Goal: Task Accomplishment & Management: Complete application form

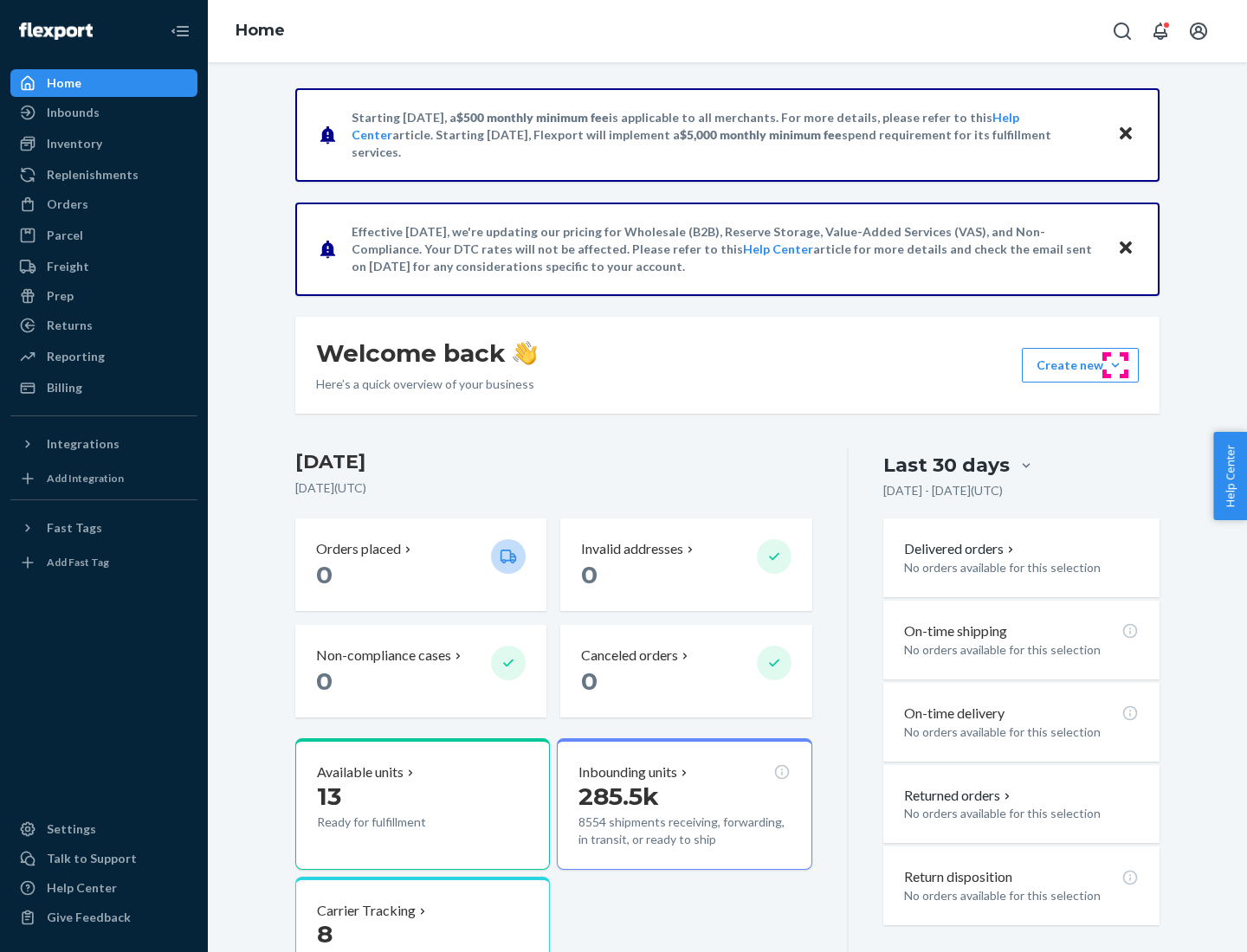
click at [1115, 366] on button "Create new Create new inbound Create new order Create new product" at bounding box center [1079, 365] width 117 height 35
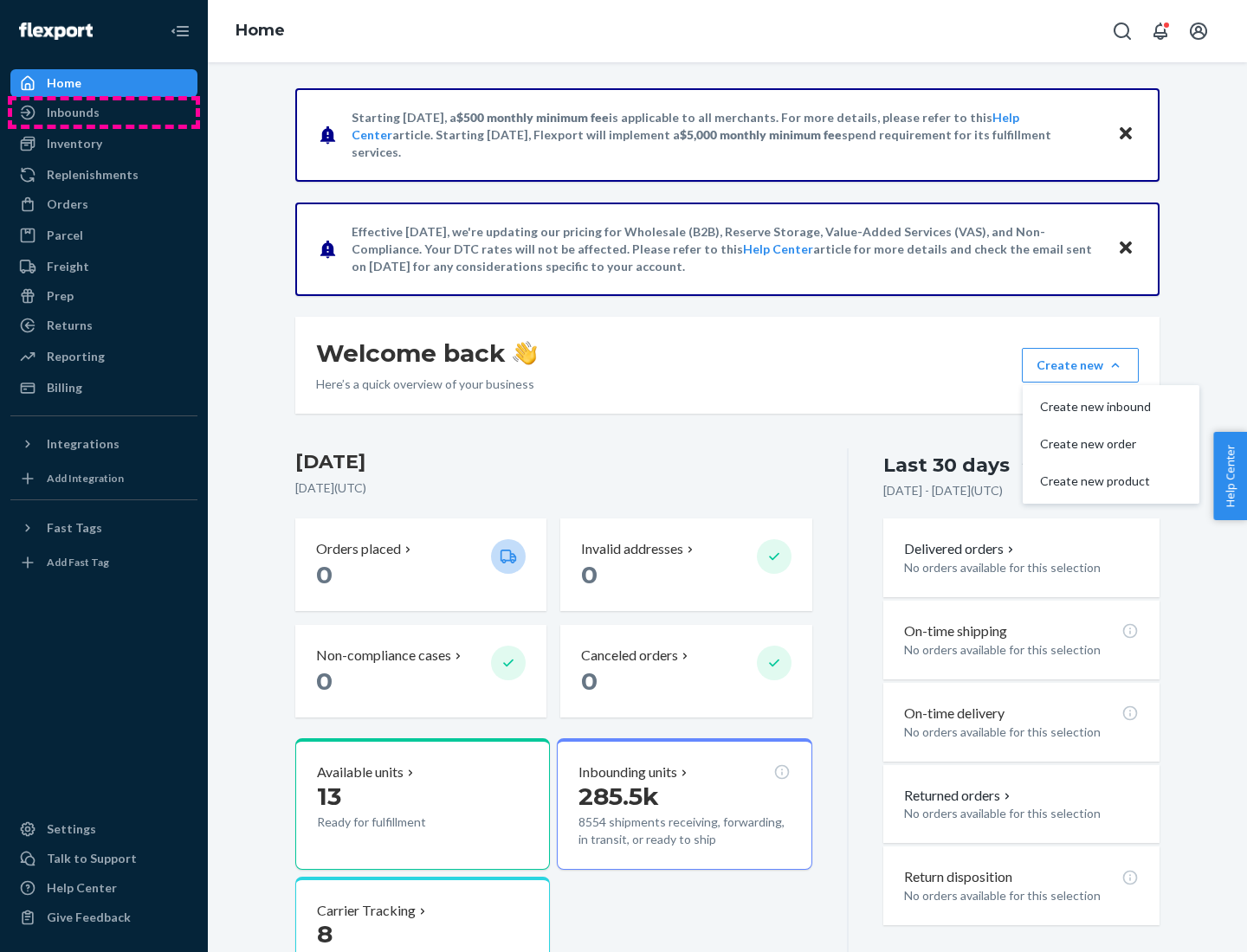
click at [104, 113] on div "Inbounds" at bounding box center [104, 113] width 184 height 24
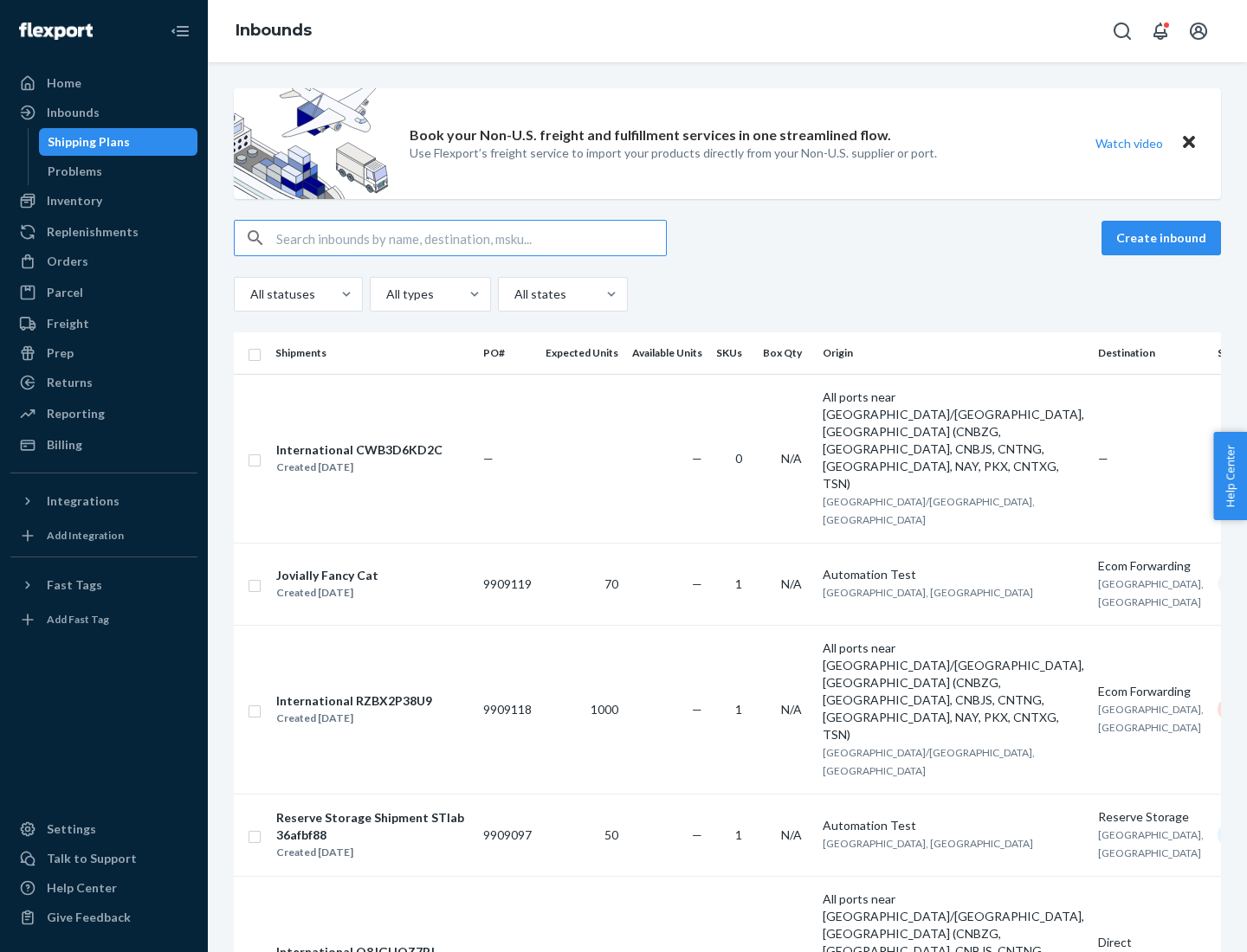
click at [1164, 238] on button "Create inbound" at bounding box center [1161, 238] width 120 height 35
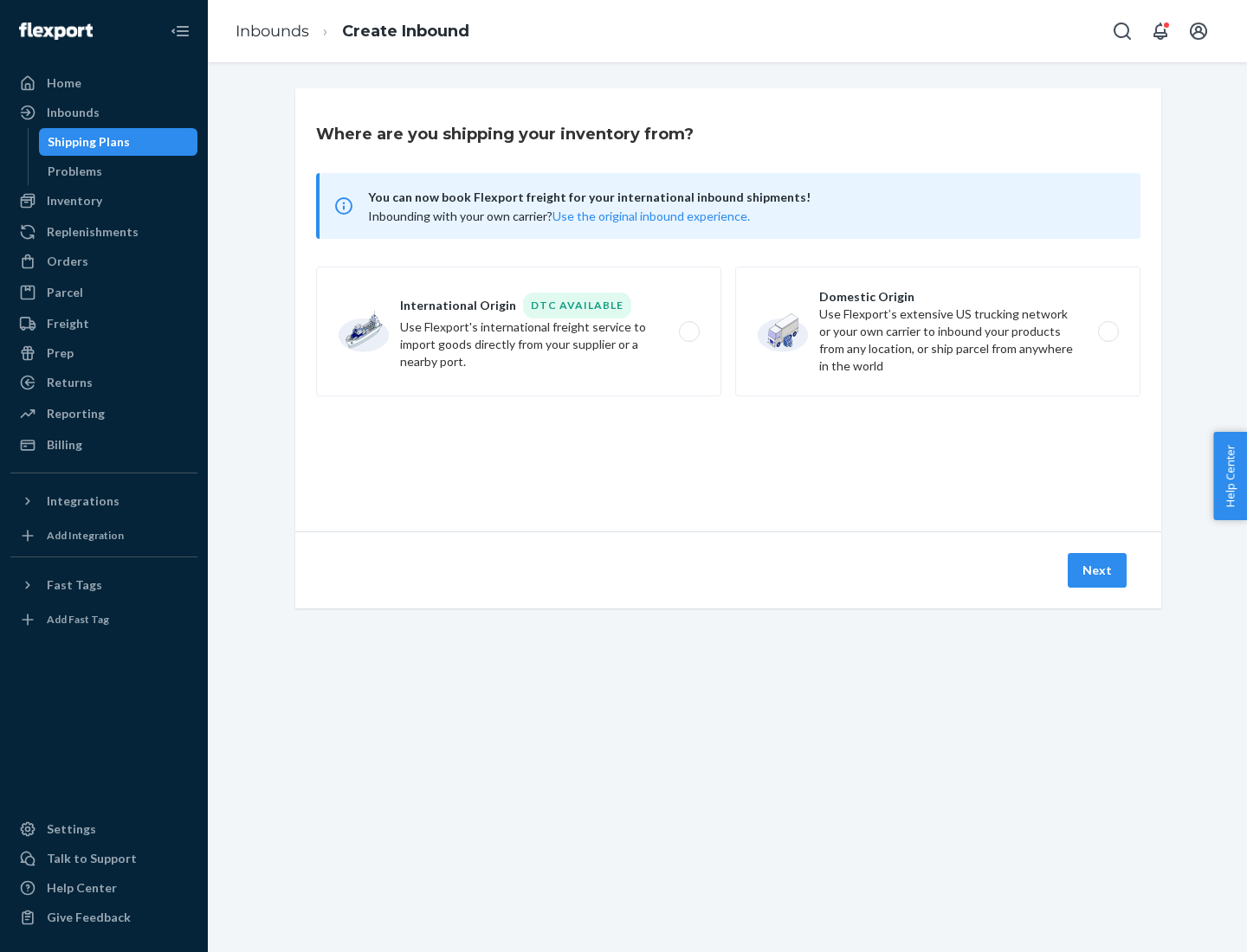
click at [937, 332] on label "Domestic Origin Use Flexport’s extensive US trucking network or your own carrie…" at bounding box center [938, 332] width 406 height 130
click at [1107, 332] on input "Domestic Origin Use Flexport’s extensive US trucking network or your own carrie…" at bounding box center [1112, 332] width 11 height 11
radio input "true"
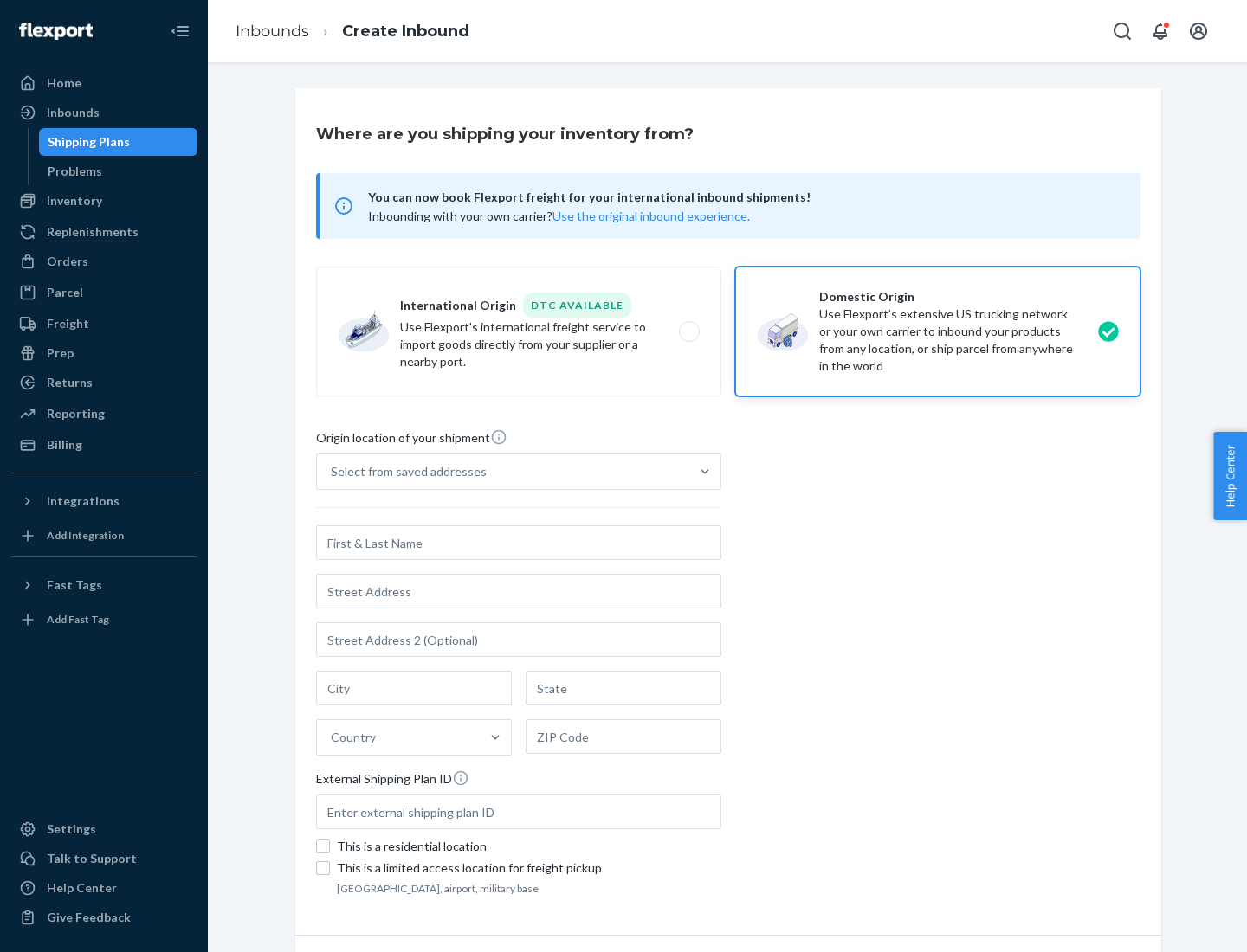
click at [405, 472] on div "Select from saved addresses" at bounding box center [409, 472] width 156 height 17
click at [333, 472] on input "Select from saved addresses" at bounding box center [332, 472] width 2 height 17
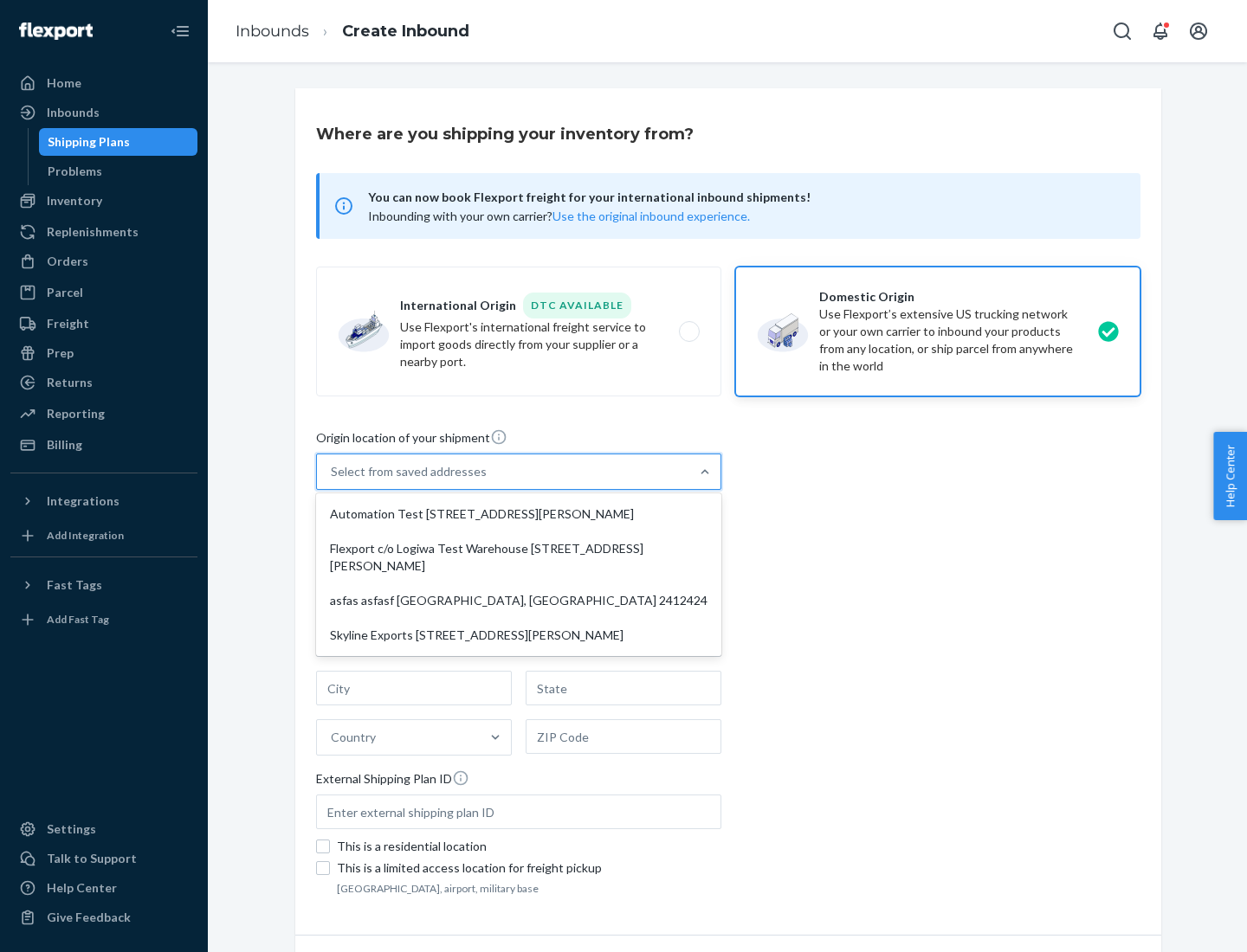
scroll to position [7, 0]
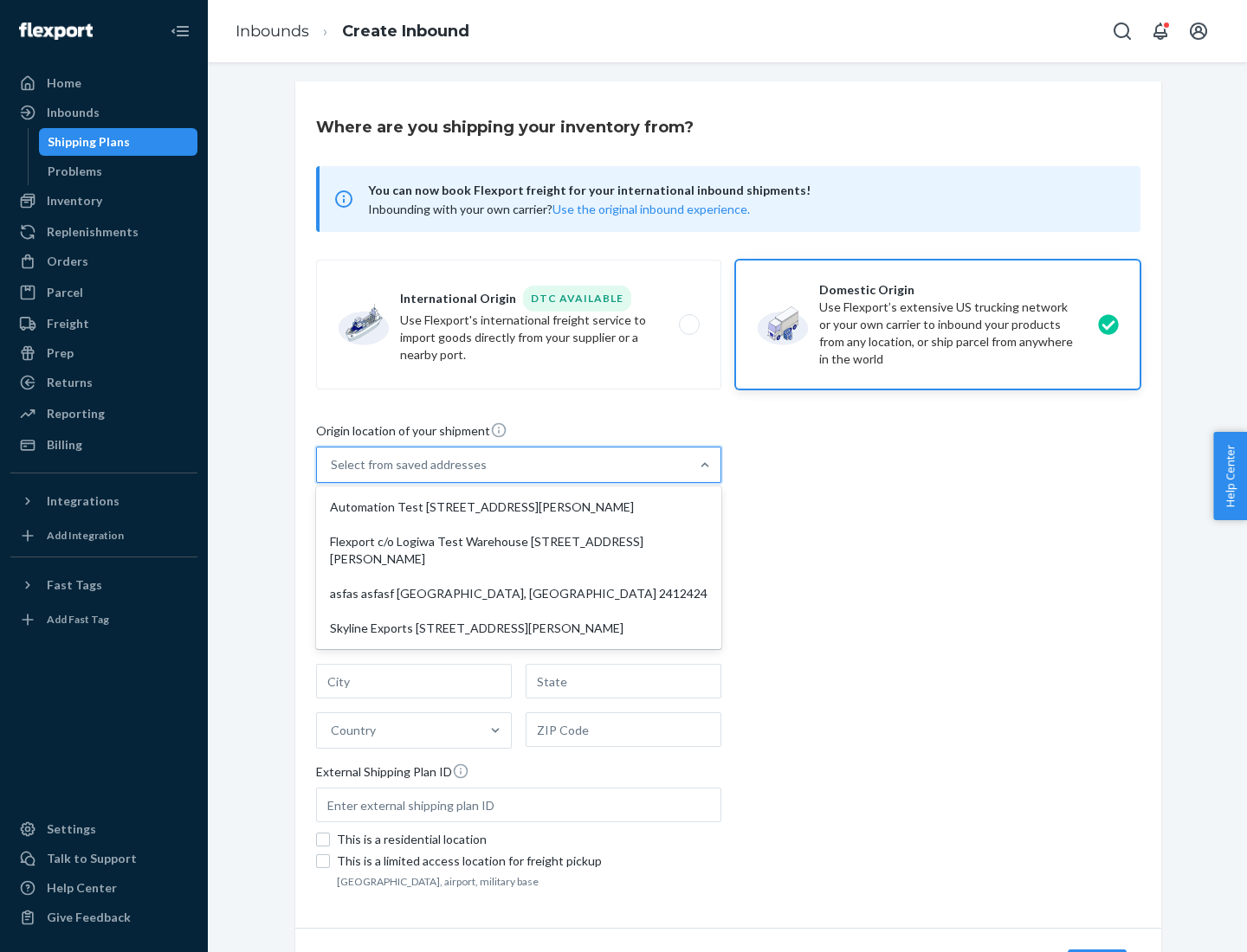
click at [519, 507] on div "Automation Test [STREET_ADDRESS][PERSON_NAME]" at bounding box center [519, 506] width 399 height 35
click at [333, 474] on input "option Automation Test [STREET_ADDRESS][PERSON_NAME] focused, 1 of 4. 4 results…" at bounding box center [332, 465] width 2 height 17
type input "Automation Test"
type input "9th Floor"
type input "[GEOGRAPHIC_DATA]"
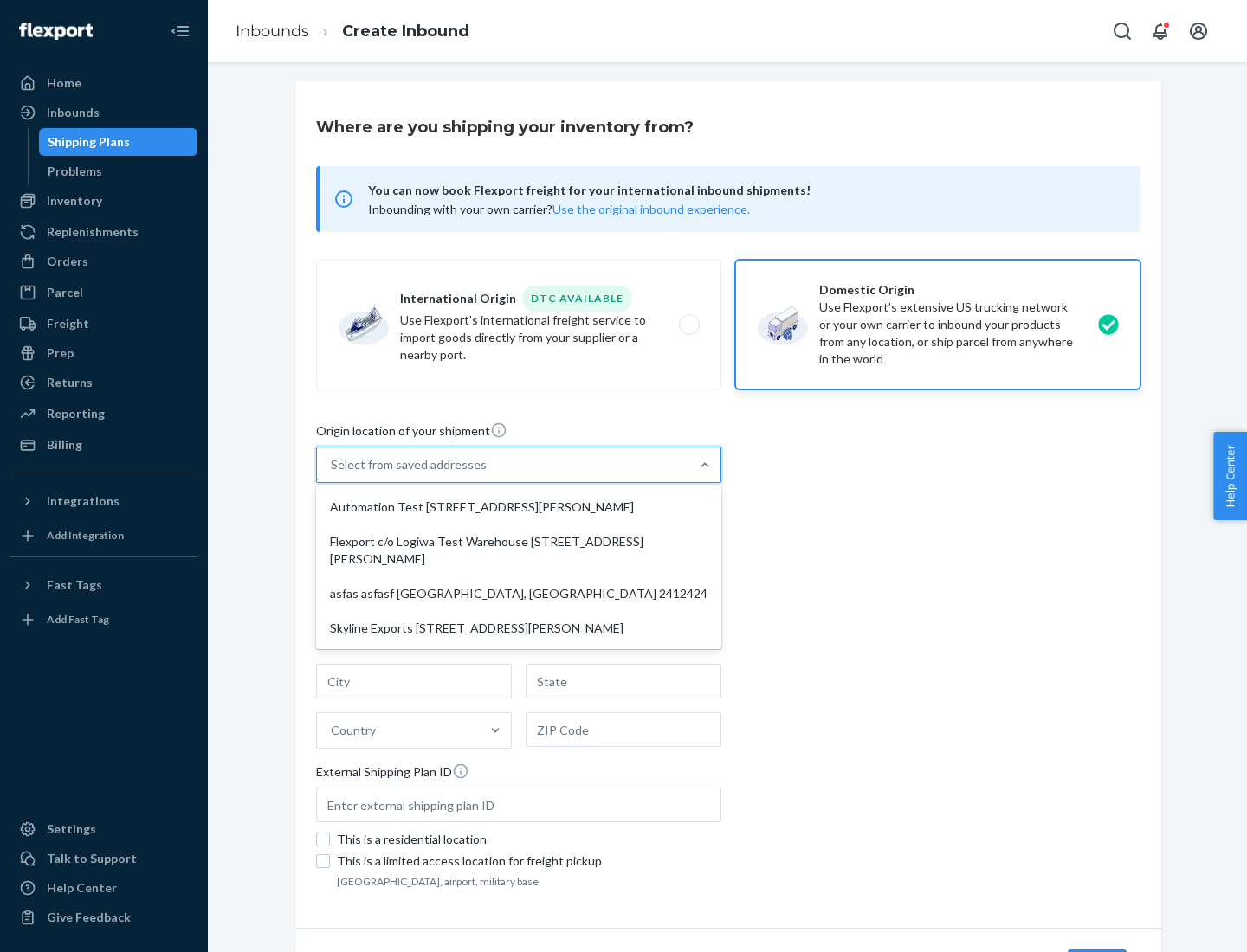
type input "CA"
type input "94104"
type input "[STREET_ADDRESS][PERSON_NAME]"
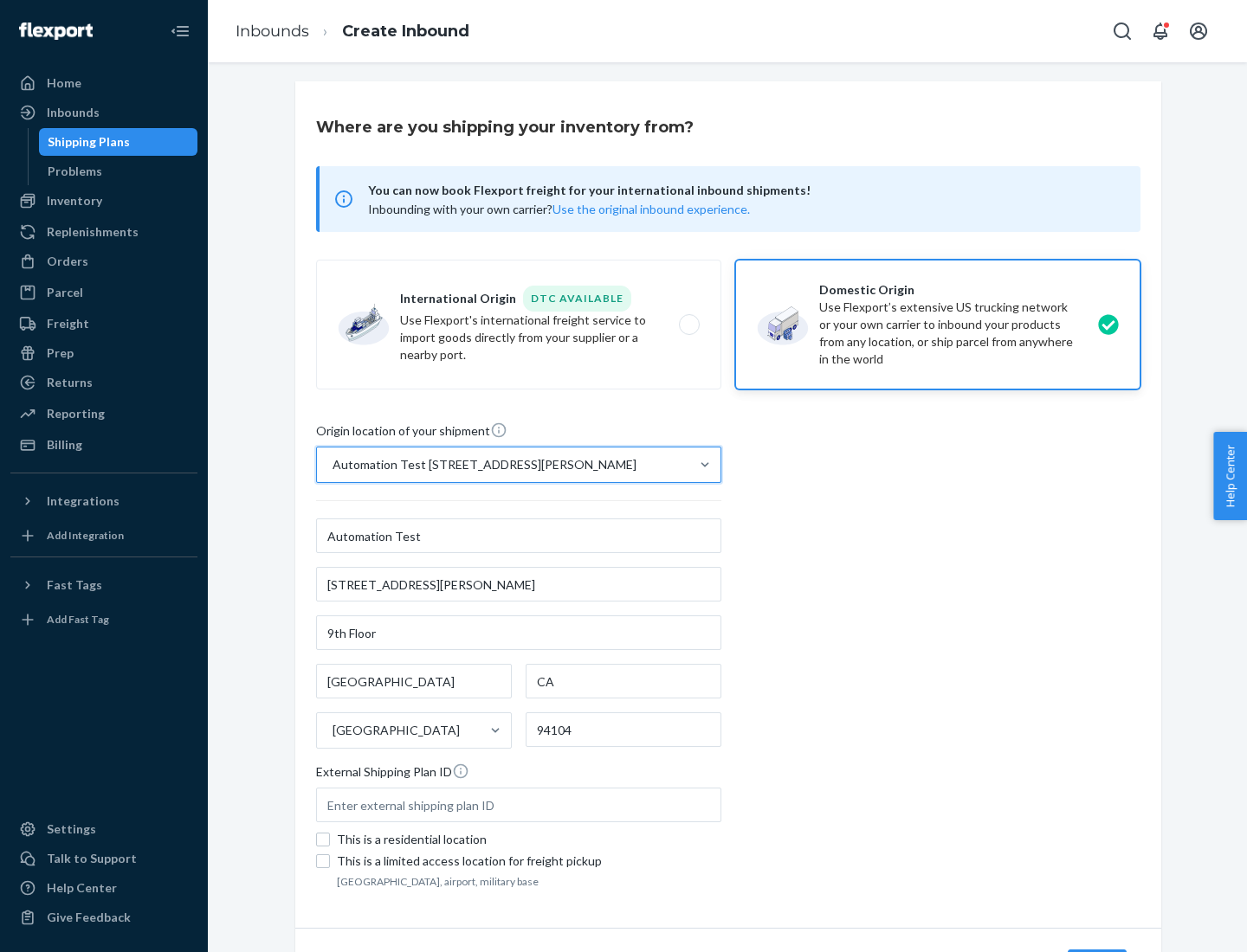
scroll to position [101, 0]
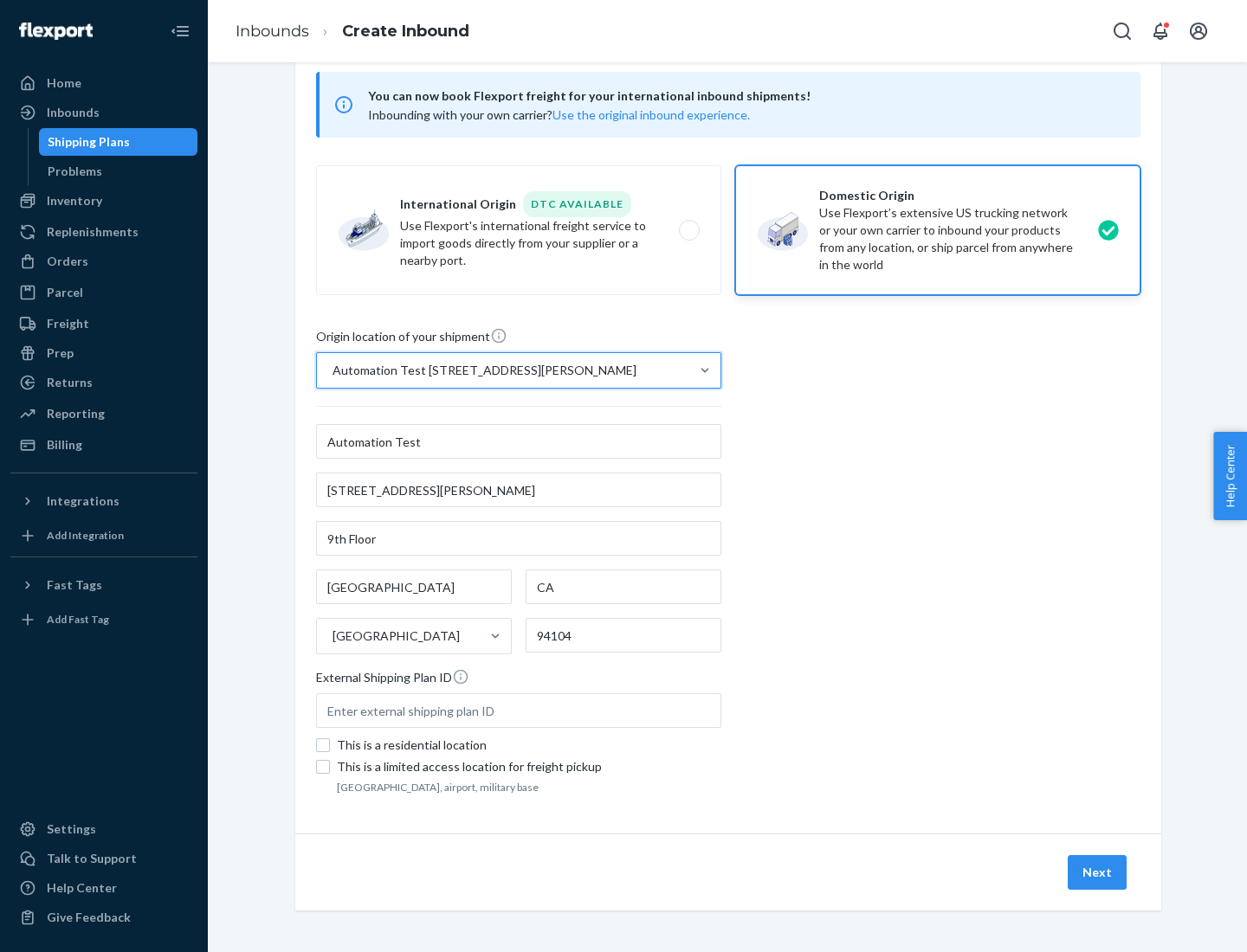
click at [1098, 872] on button "Next" at bounding box center [1096, 872] width 59 height 35
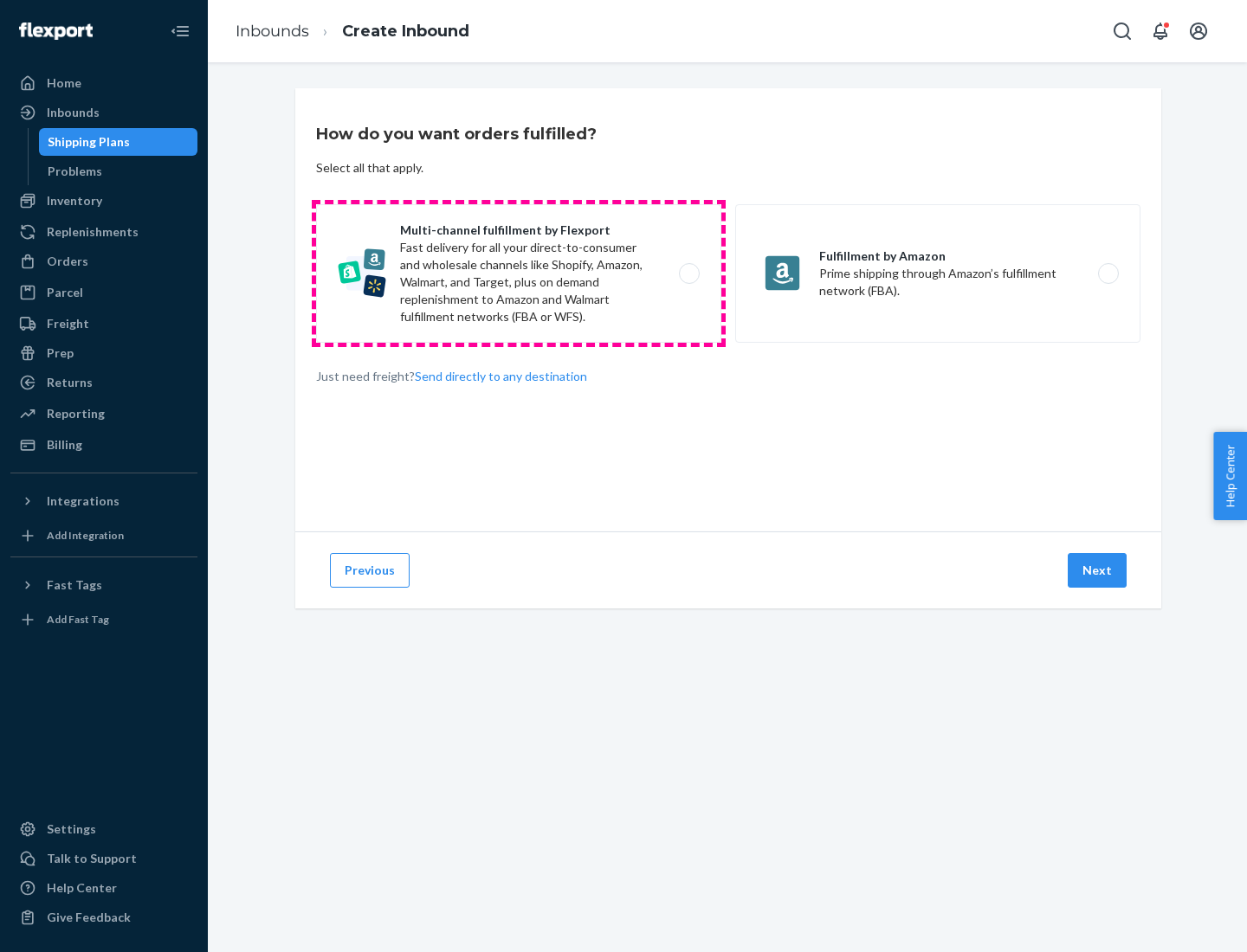
click at [519, 274] on label "Multi-channel fulfillment by Flexport Fast delivery for all your direct-to-cons…" at bounding box center [519, 273] width 406 height 139
click at [688, 274] on input "Multi-channel fulfillment by Flexport Fast delivery for all your direct-to-cons…" at bounding box center [693, 274] width 11 height 11
radio input "true"
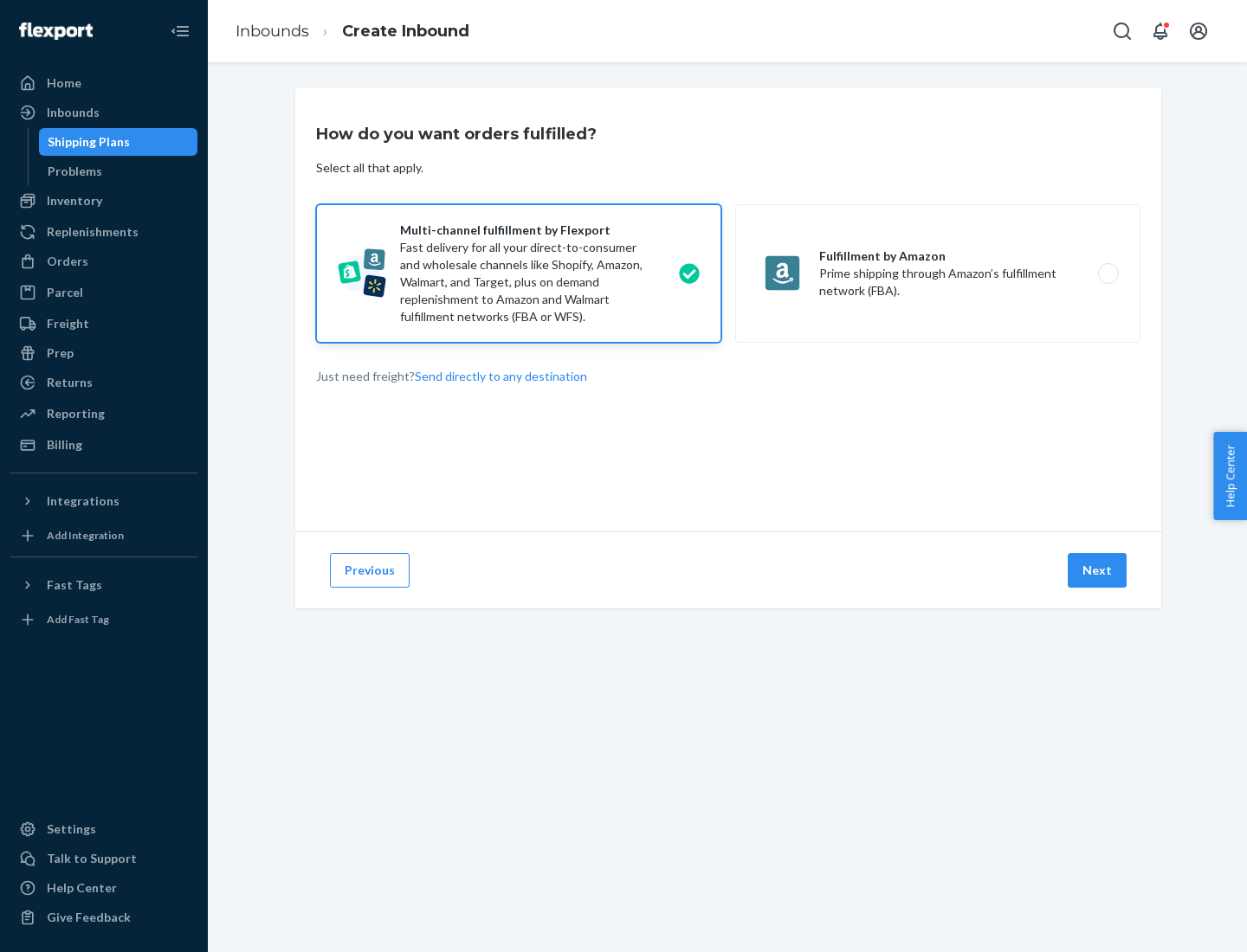
click at [1098, 570] on button "Next" at bounding box center [1096, 570] width 59 height 35
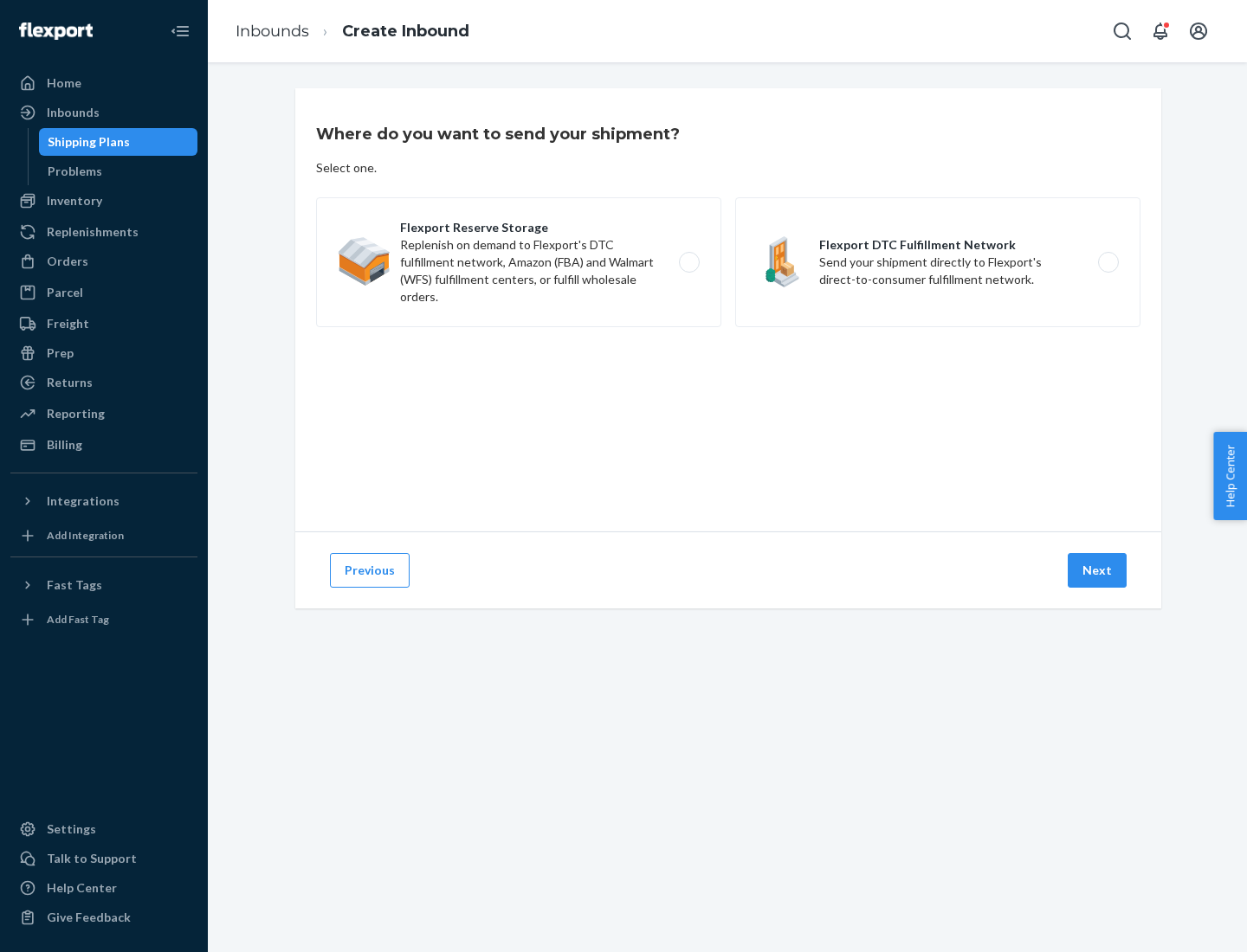
click at [937, 263] on label "Flexport DTC Fulfillment Network Send your shipment directly to Flexport's dire…" at bounding box center [938, 263] width 406 height 130
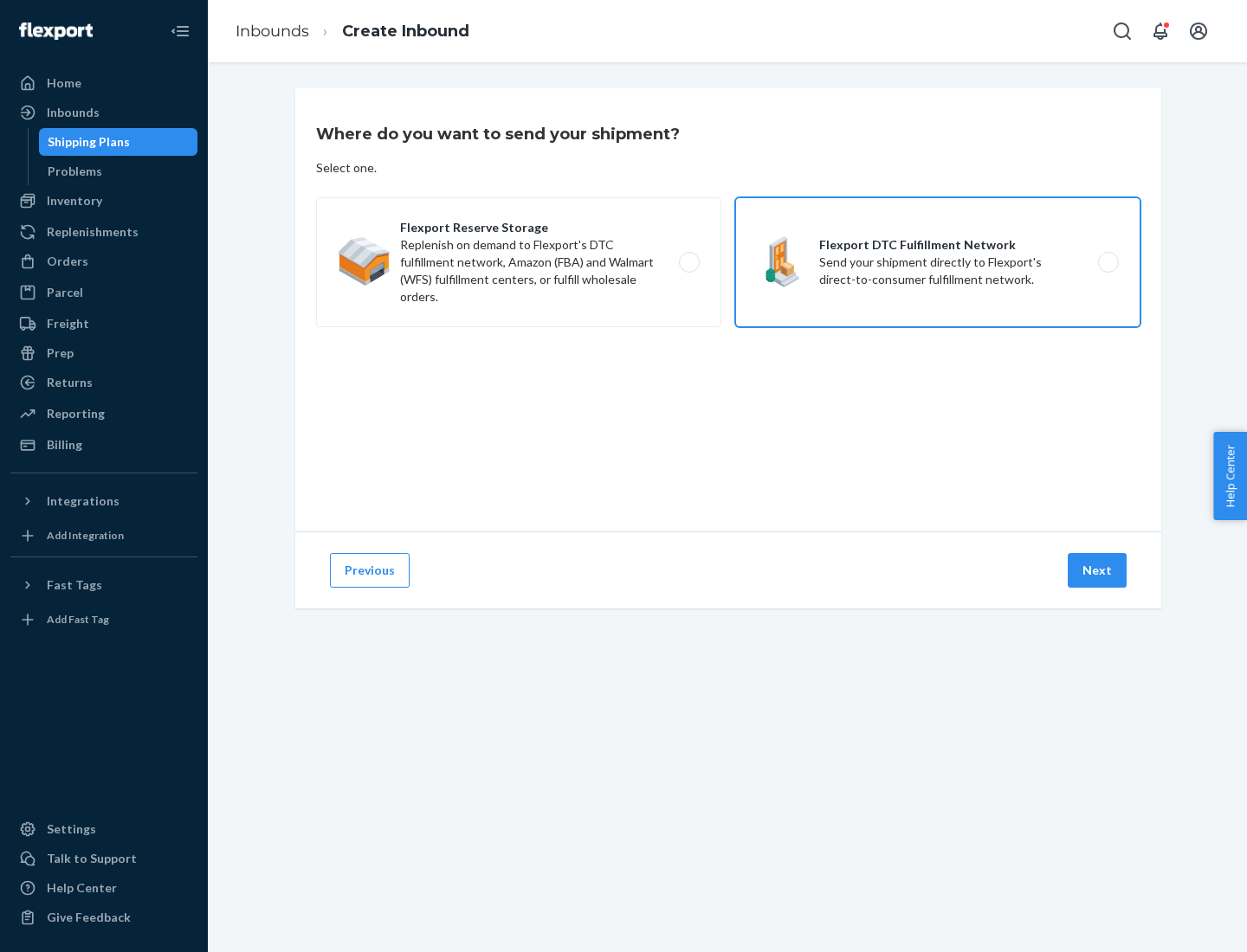
click at [1107, 263] on input "Flexport DTC Fulfillment Network Send your shipment directly to Flexport's dire…" at bounding box center [1112, 262] width 11 height 11
radio input "true"
click at [1098, 570] on button "Next" at bounding box center [1096, 570] width 59 height 35
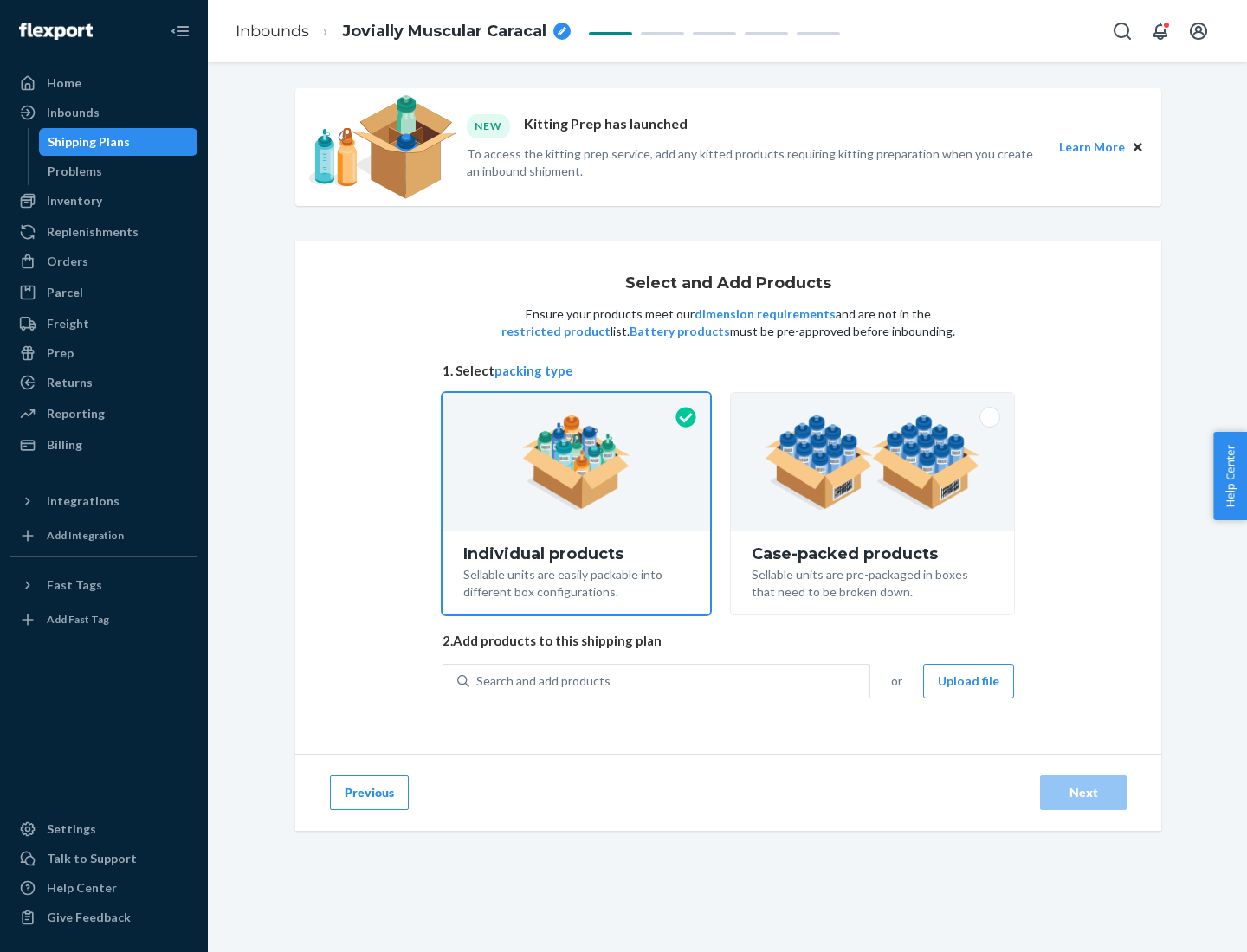
click at [872, 463] on img at bounding box center [872, 462] width 216 height 95
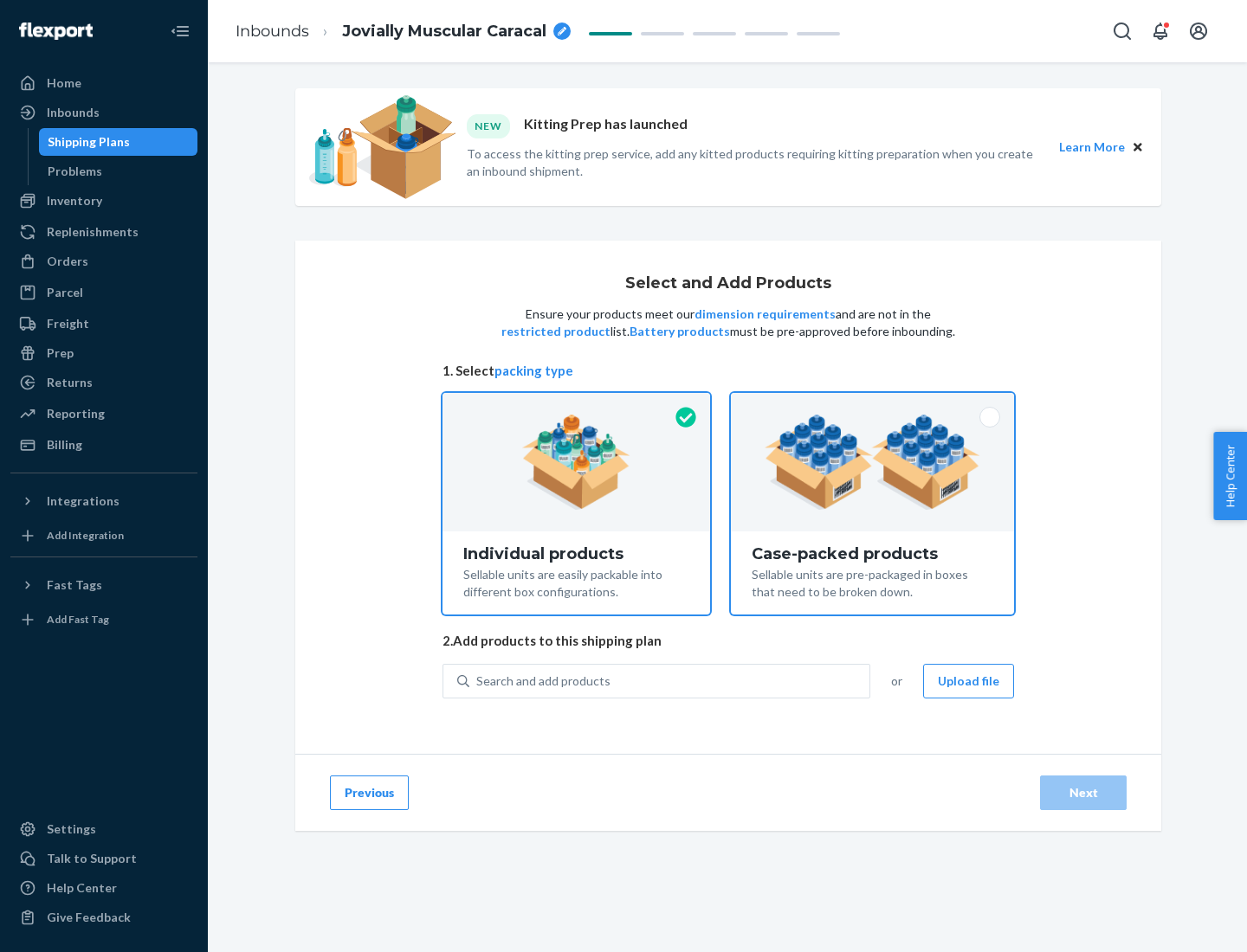
click at [872, 405] on input "Case-packed products Sellable units are pre-packaged in boxes that need to be b…" at bounding box center [871, 398] width 11 height 11
radio input "true"
radio input "false"
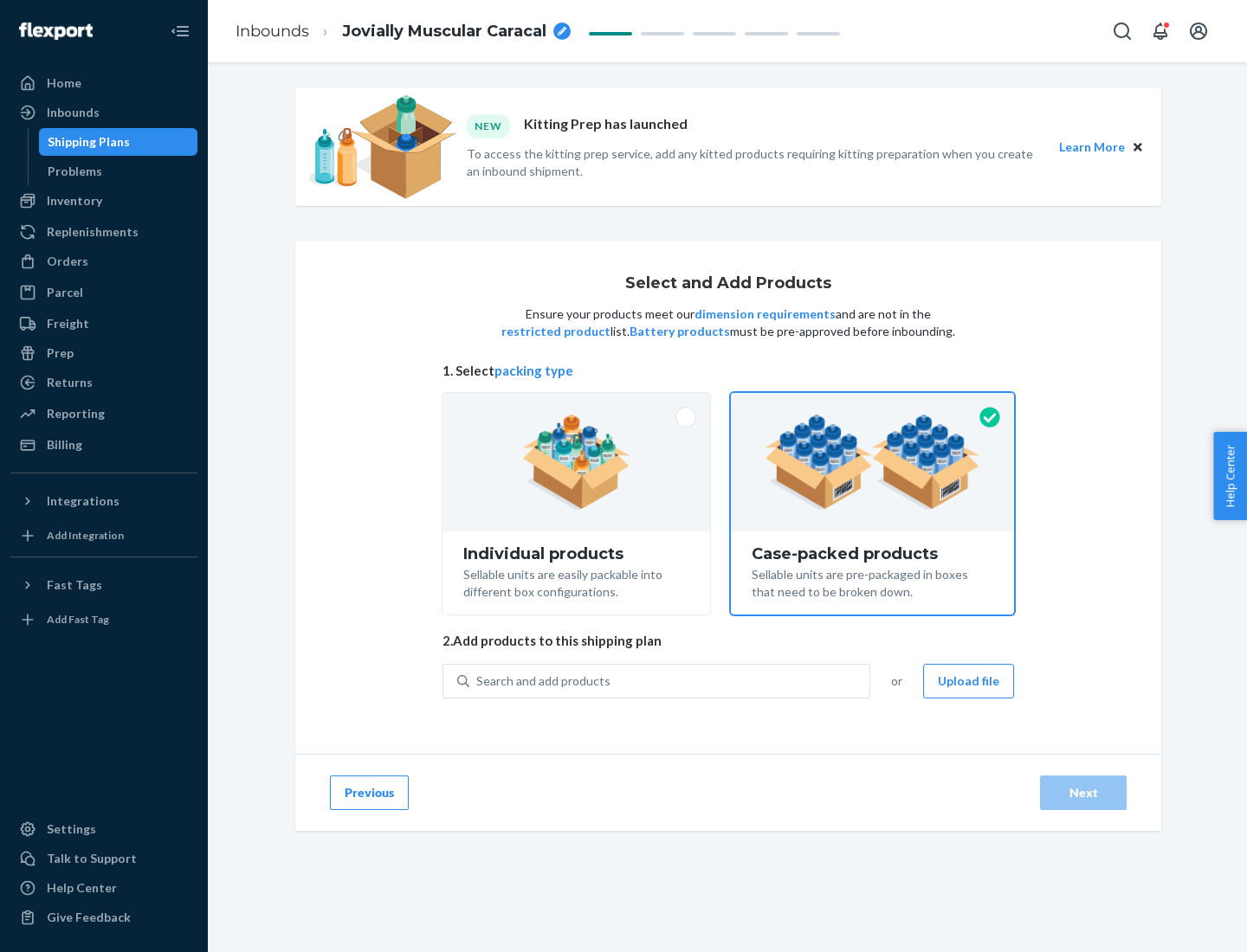
click at [670, 680] on div "Search and add products" at bounding box center [669, 680] width 400 height 31
click at [478, 680] on input "Search and add products" at bounding box center [478, 680] width 2 height 17
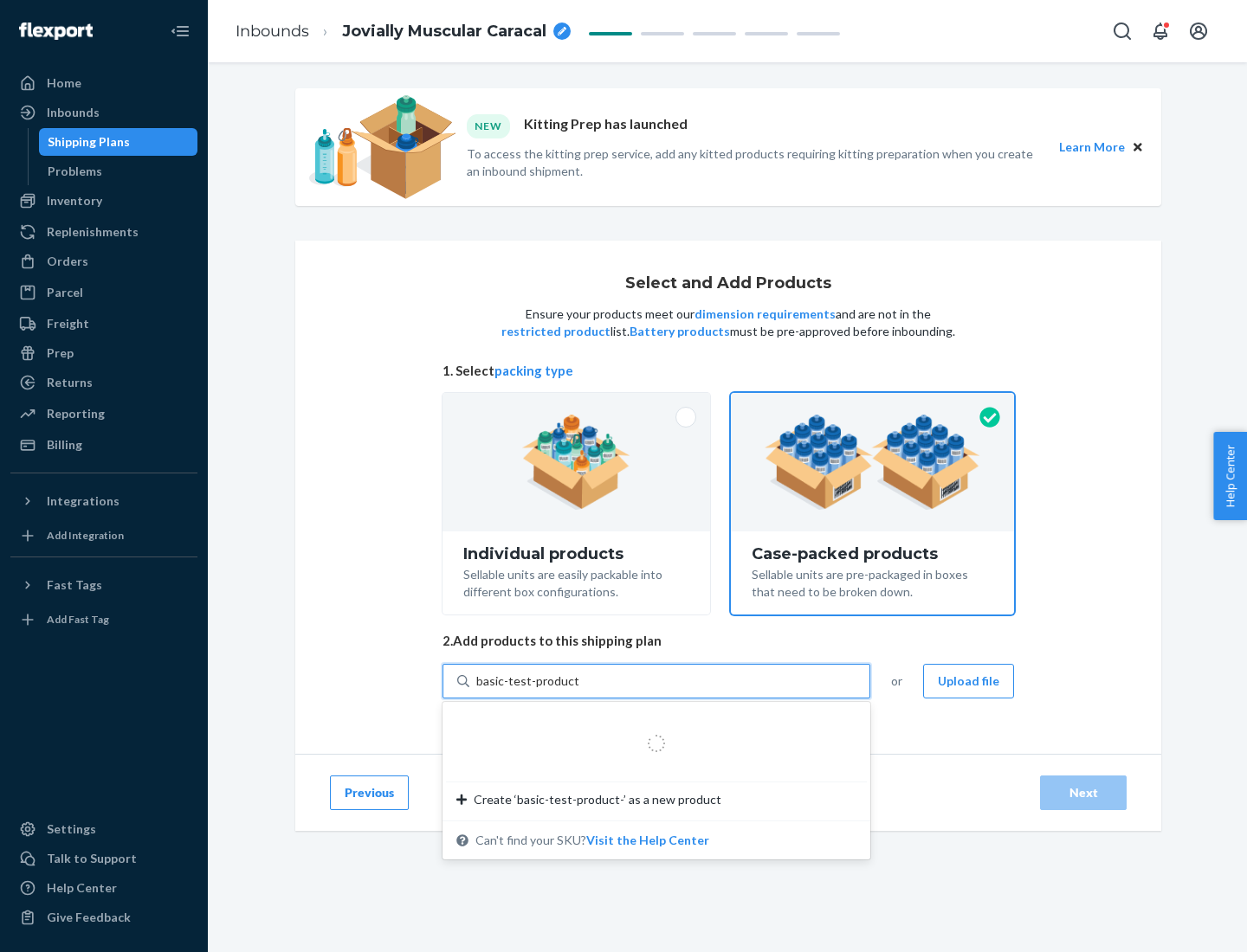
type input "basic-test-product-1"
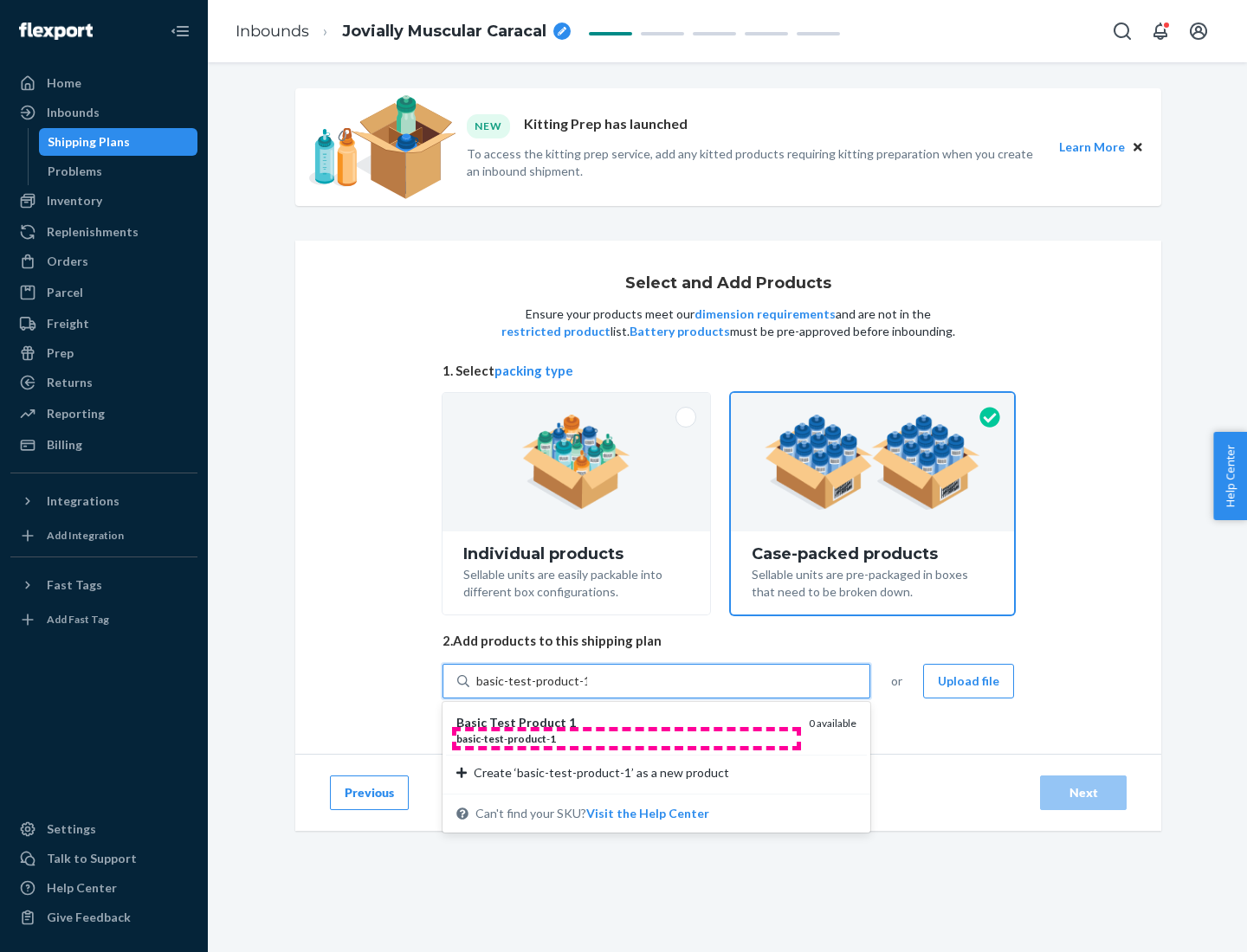
click at [625, 738] on div "basic - test - product - 1" at bounding box center [625, 738] width 339 height 15
click at [587, 690] on input "basic-test-product-1" at bounding box center [532, 680] width 111 height 17
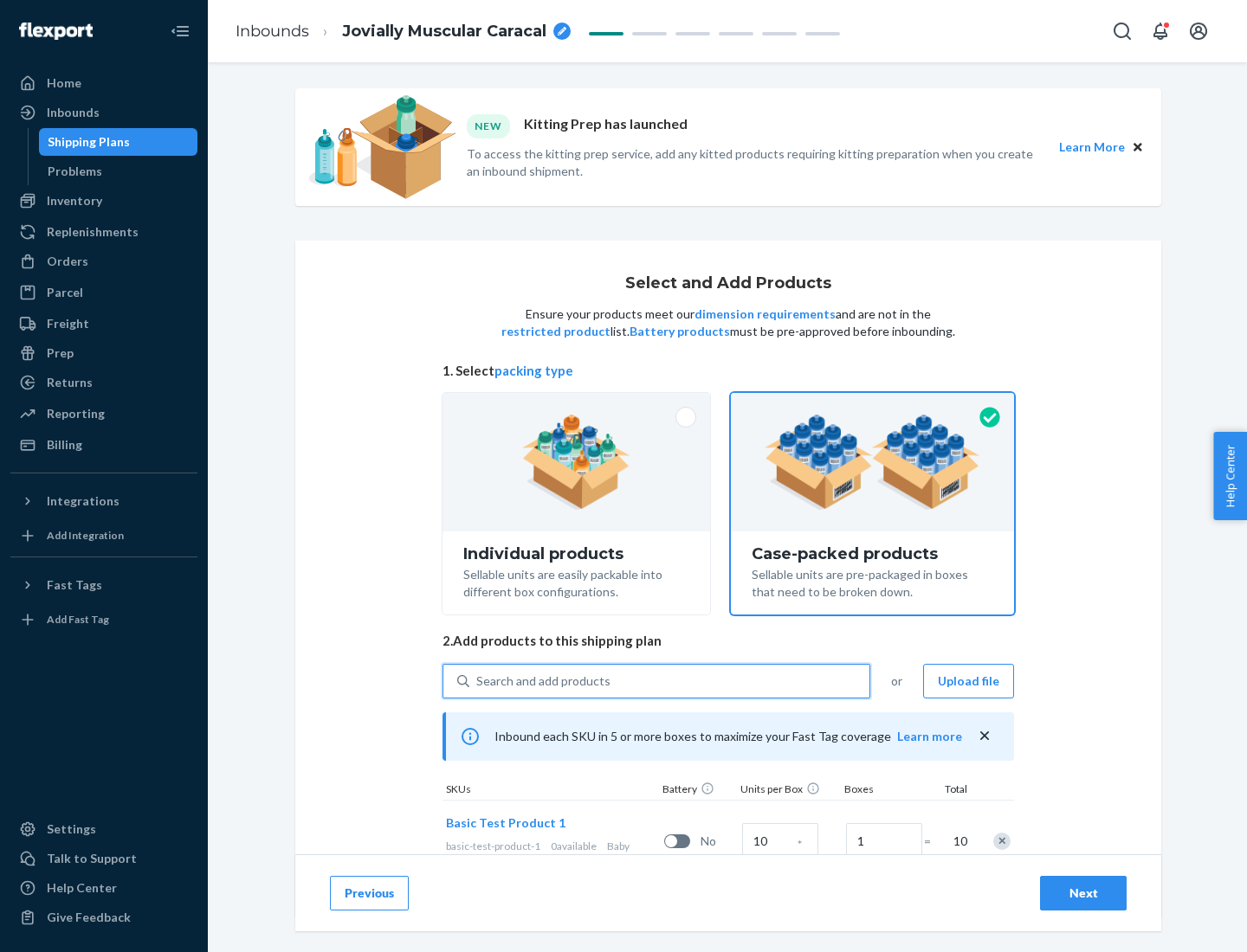
scroll to position [62, 0]
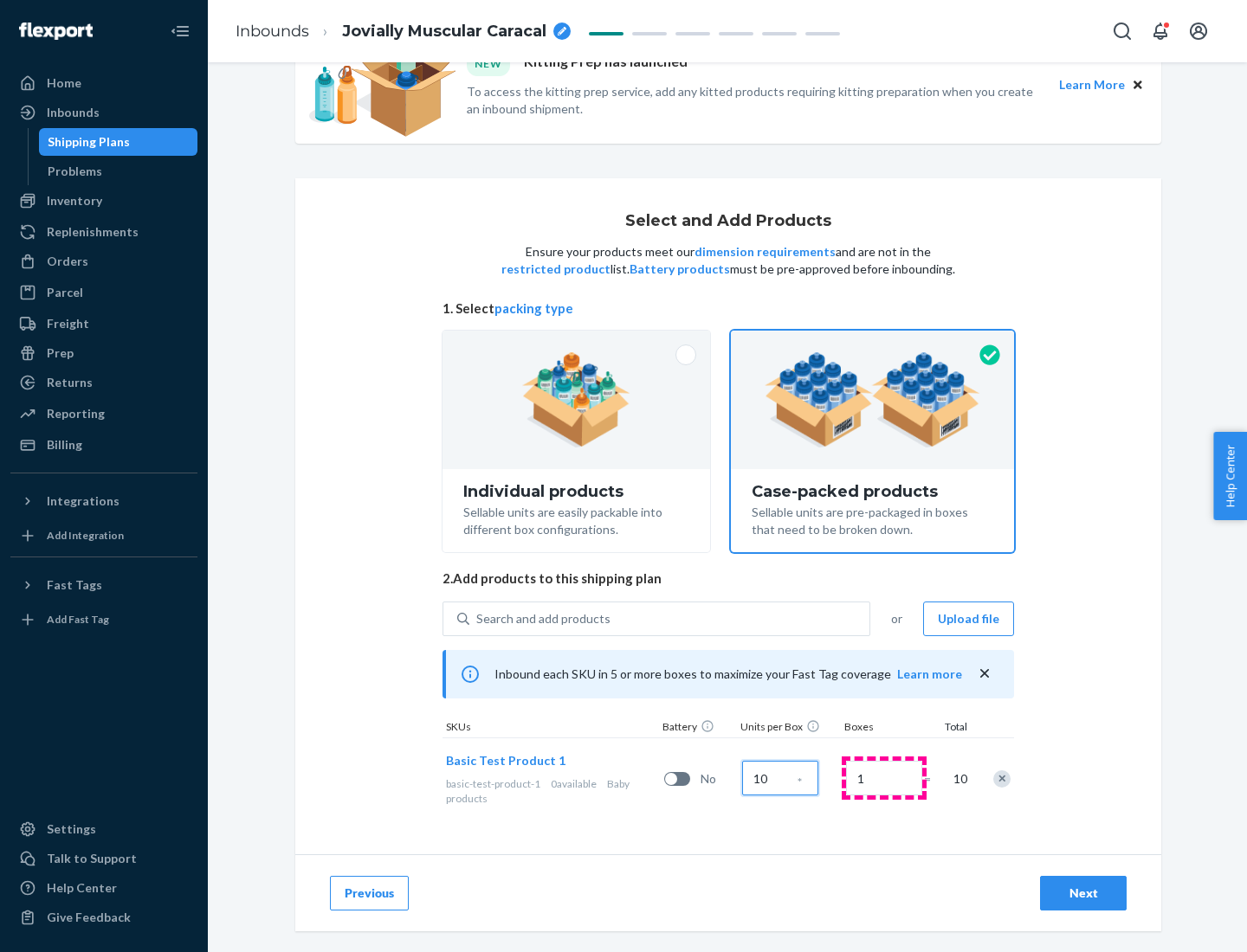
type input "10"
type input "7"
click at [1083, 893] on div "Next" at bounding box center [1082, 893] width 57 height 17
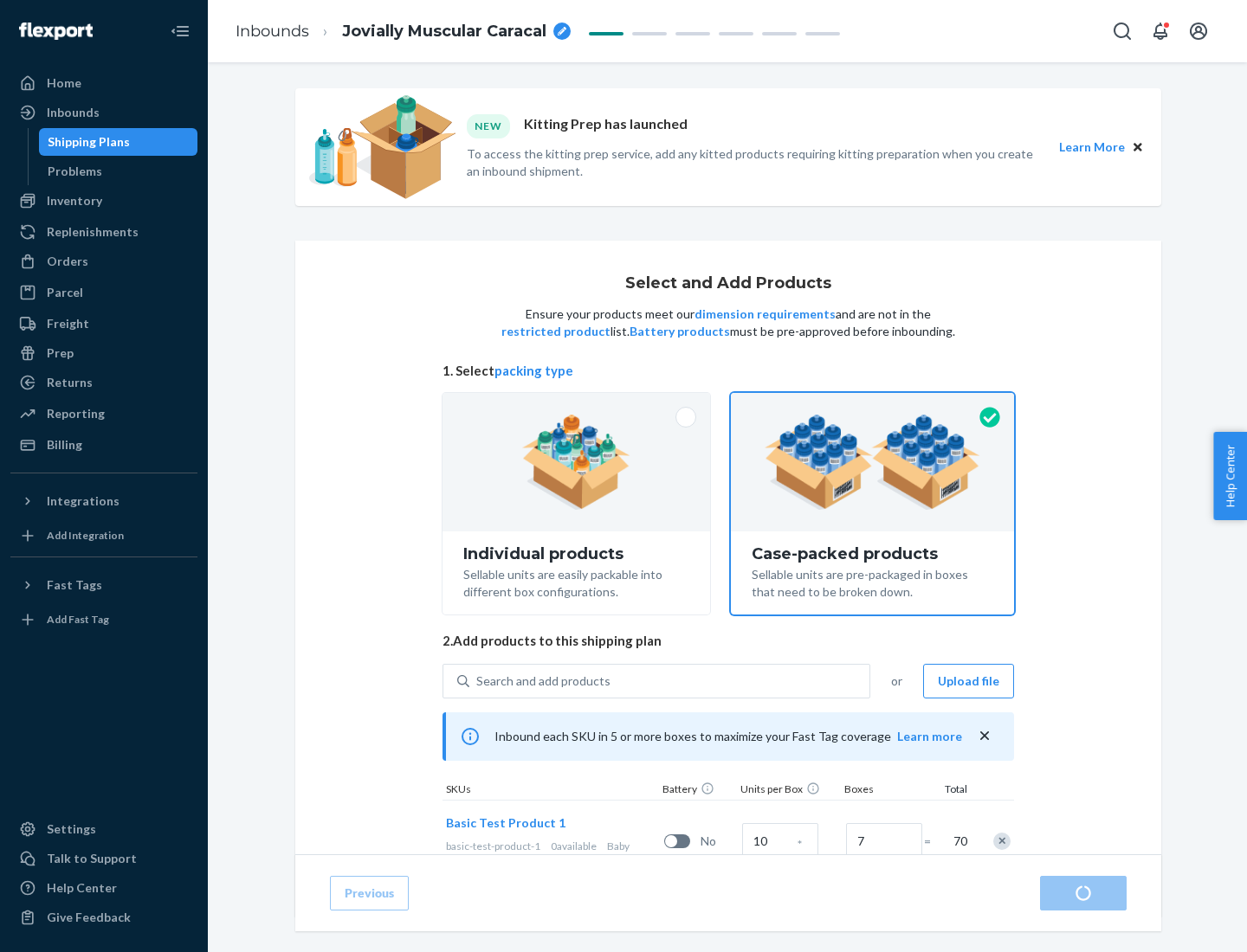
radio input "true"
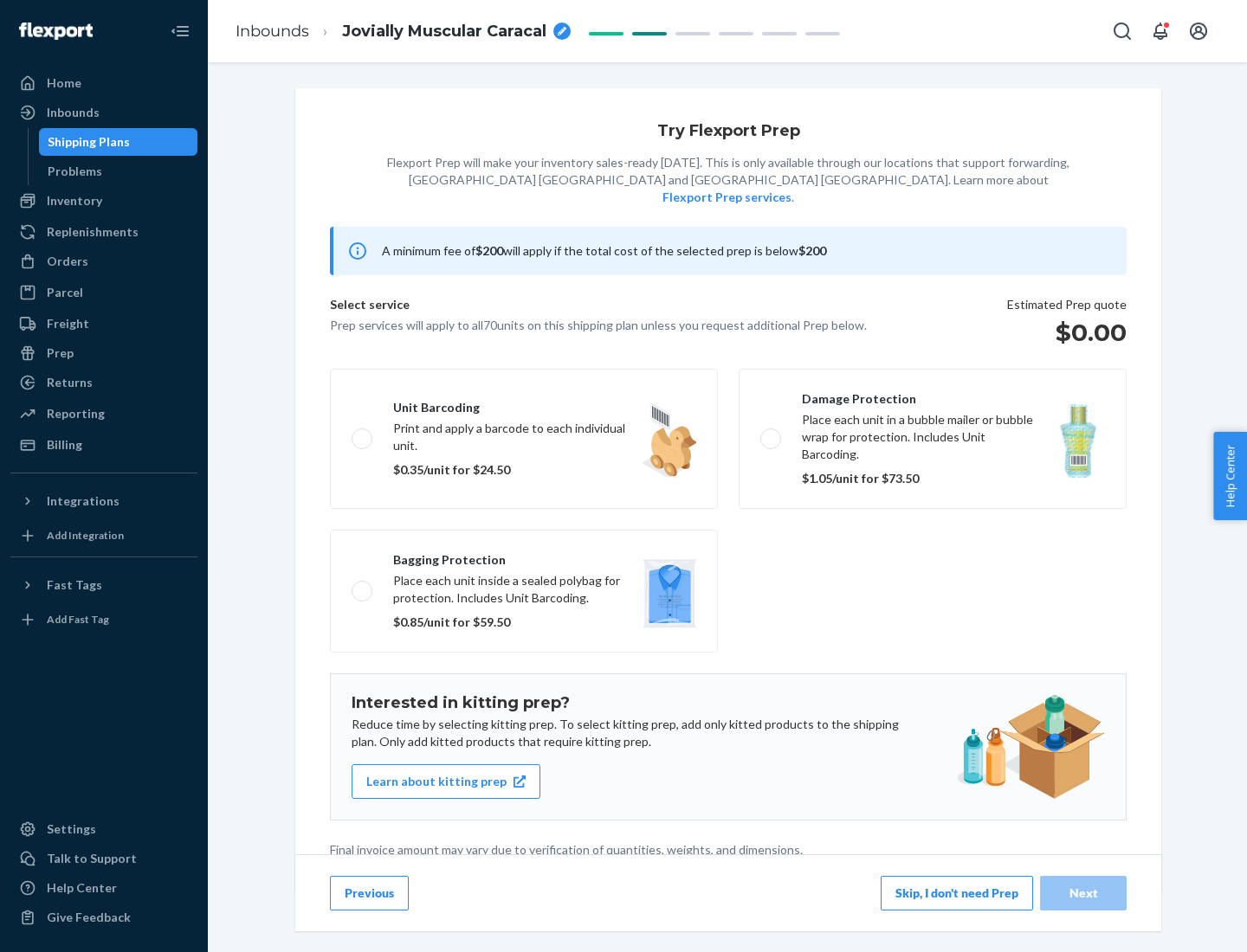
scroll to position [4, 0]
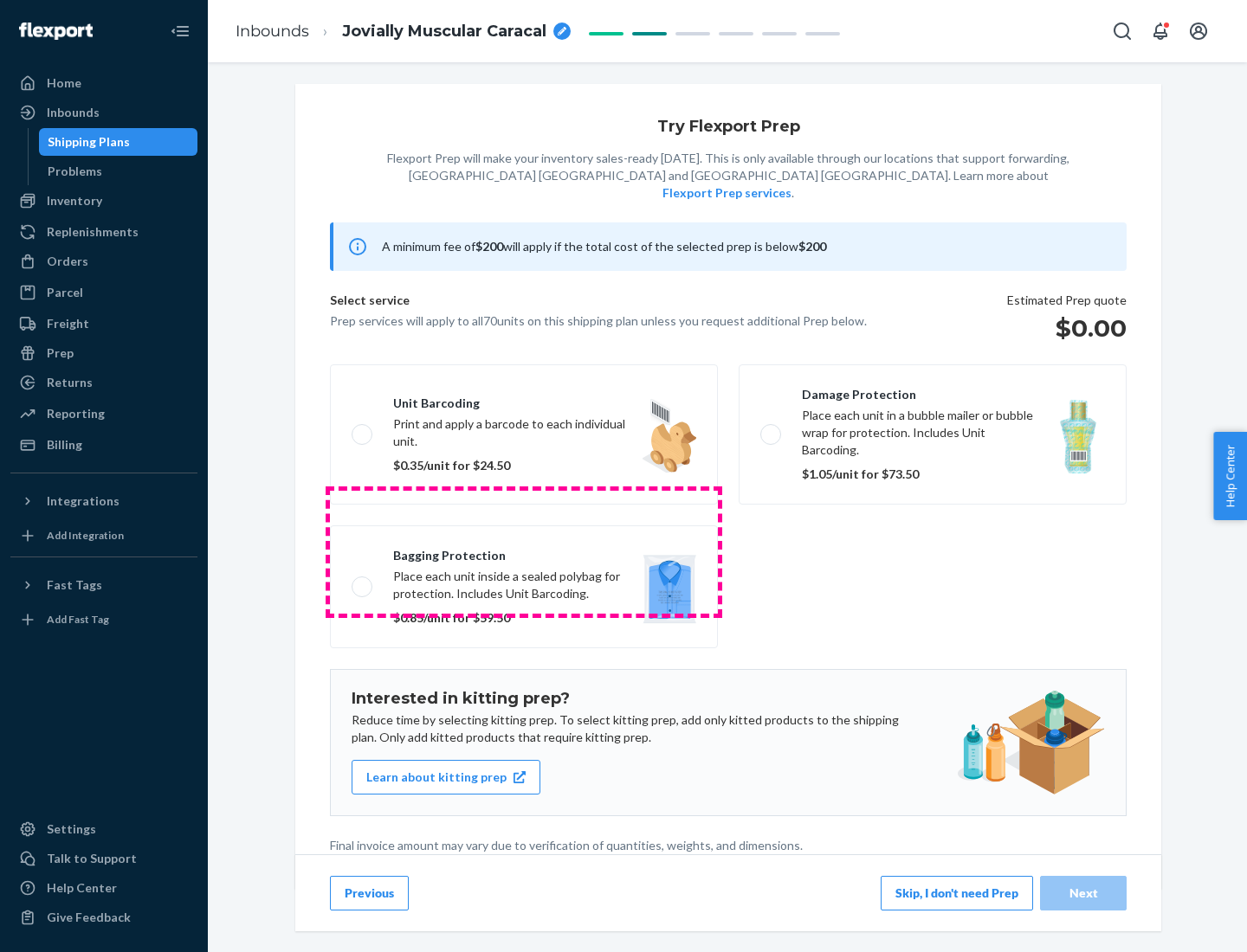
click at [524, 551] on label "Bagging protection Place each unit inside a sealed polybag for protection. Incl…" at bounding box center [524, 586] width 388 height 123
click at [363, 580] on input "Bagging protection Place each unit inside a sealed polybag for protection. Incl…" at bounding box center [357, 585] width 11 height 11
checkbox input "true"
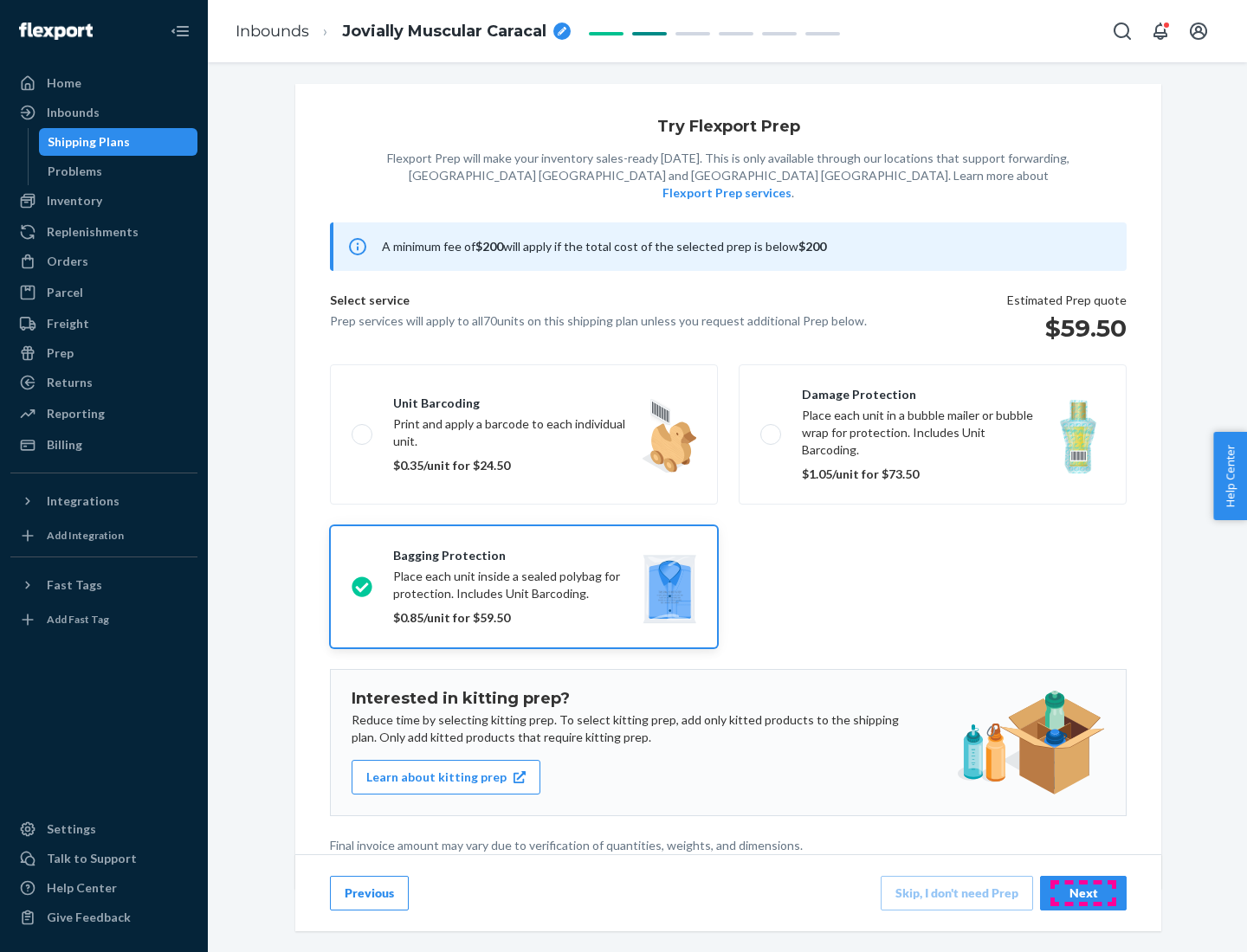
click at [1083, 892] on div "Next" at bounding box center [1082, 893] width 57 height 17
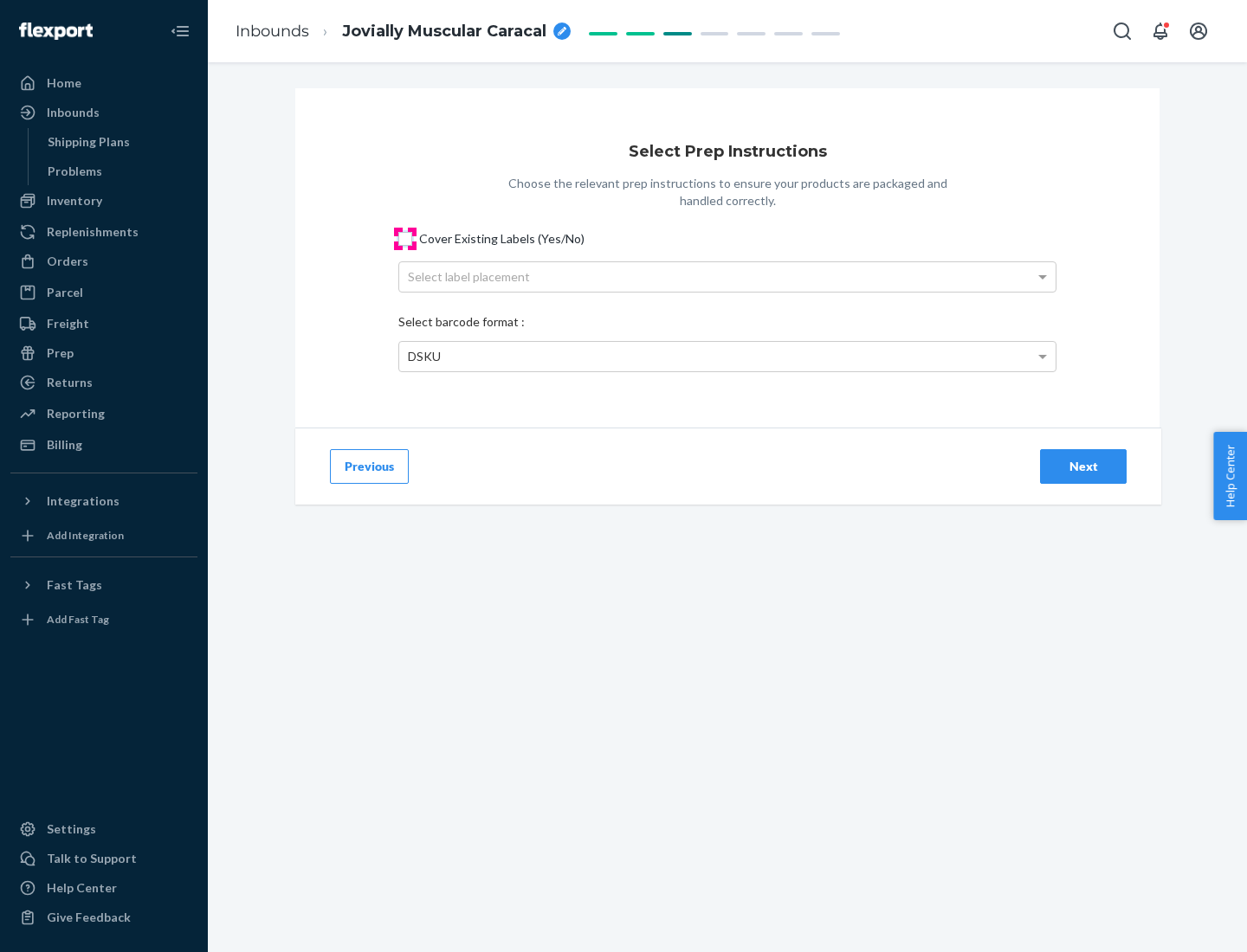
click at [406, 238] on input "Cover Existing Labels (Yes/No)" at bounding box center [406, 239] width 14 height 14
checkbox input "true"
click at [727, 276] on div "Select label placement" at bounding box center [726, 277] width 656 height 29
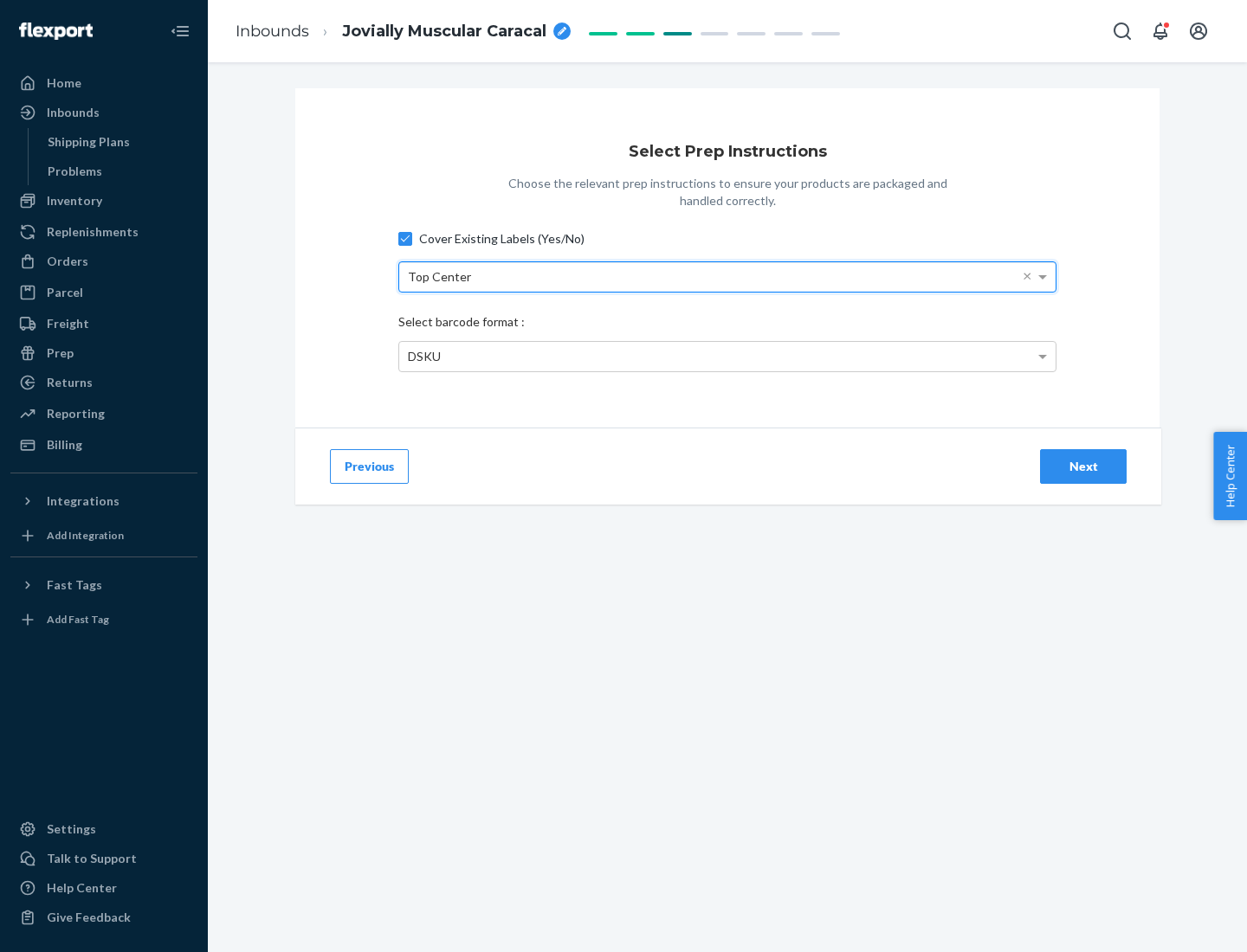
click at [727, 356] on div "DSKU" at bounding box center [726, 356] width 656 height 29
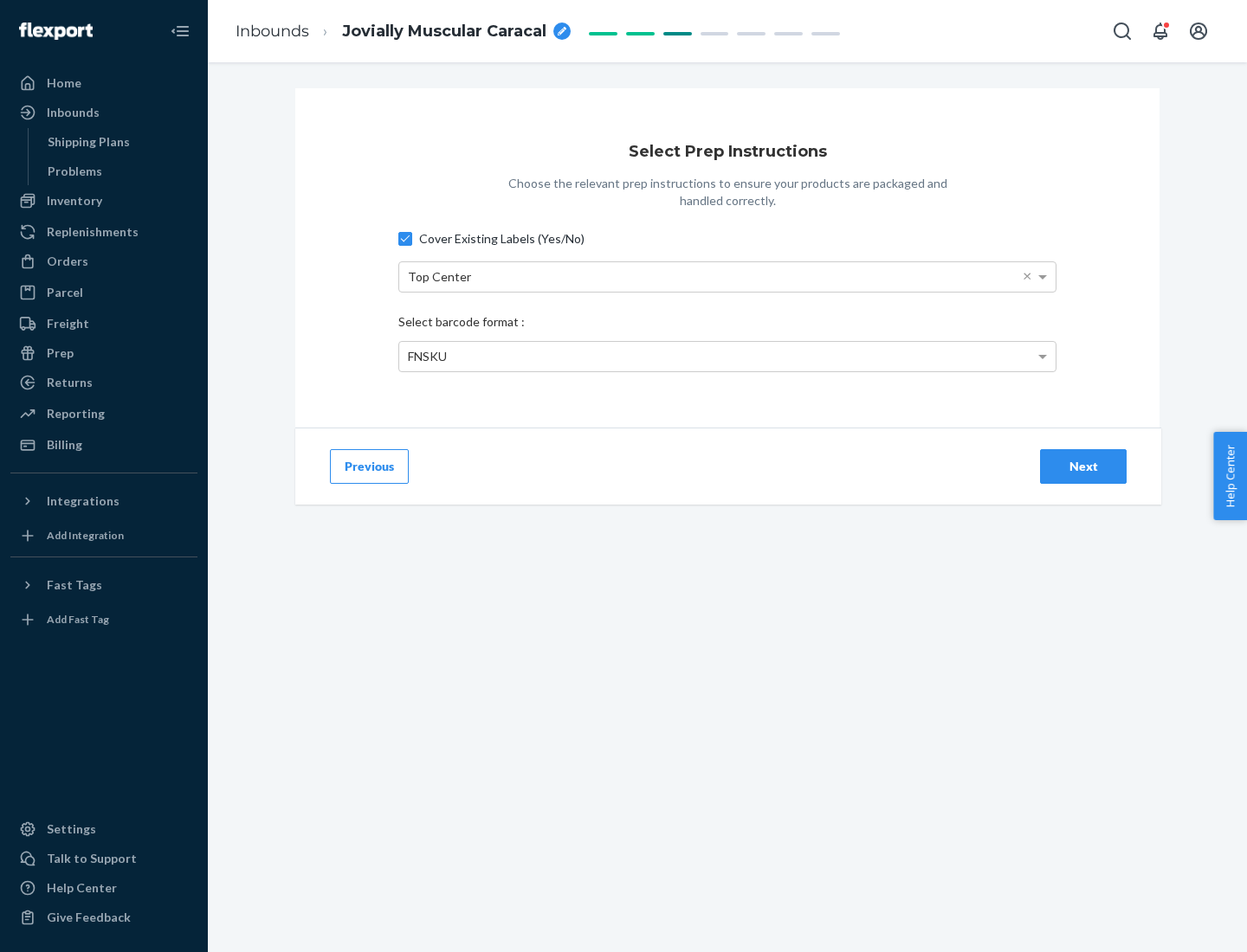
click at [1083, 466] on div "Next" at bounding box center [1082, 466] width 57 height 17
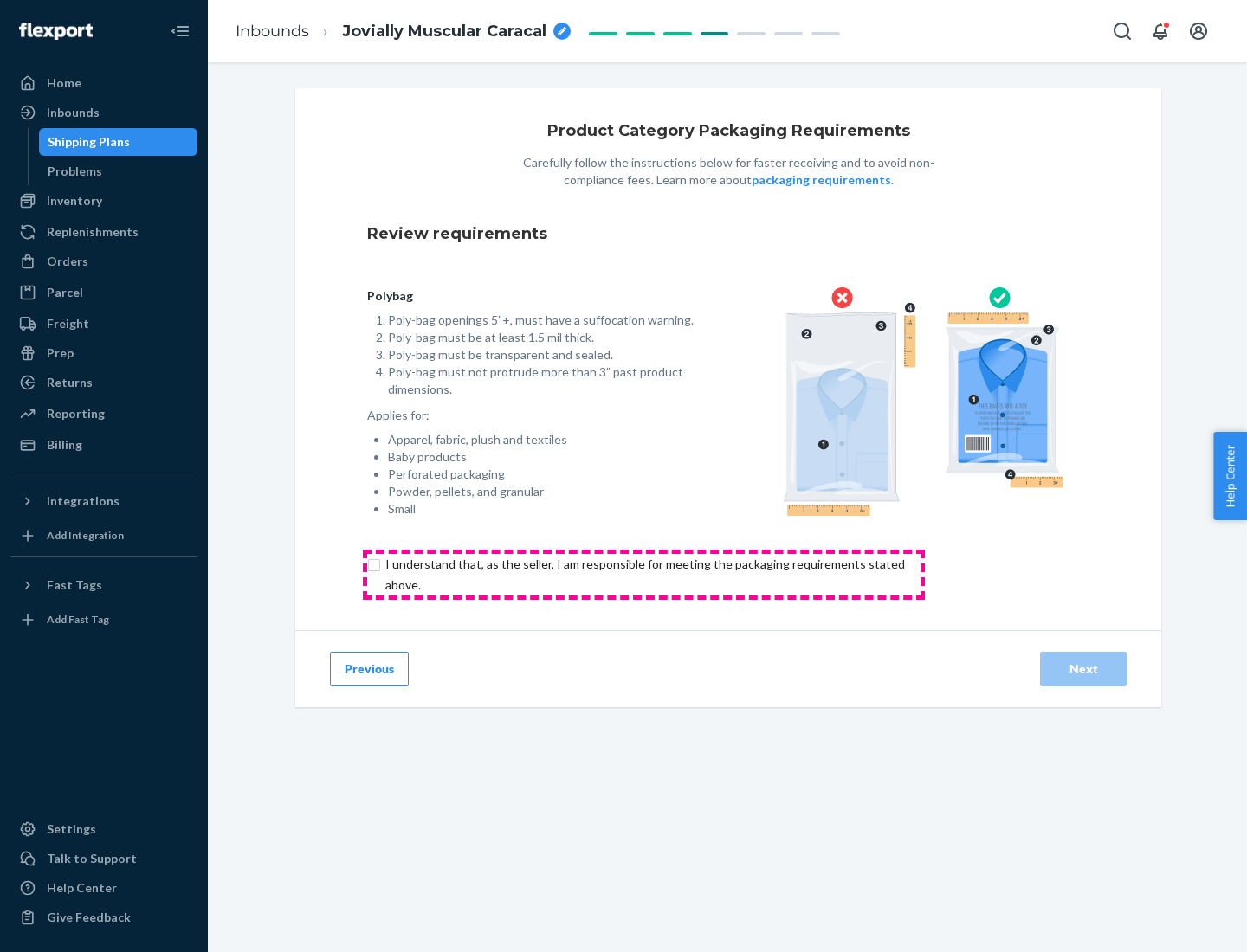
click at [643, 573] on input "checkbox" at bounding box center [654, 575] width 576 height 42
checkbox input "true"
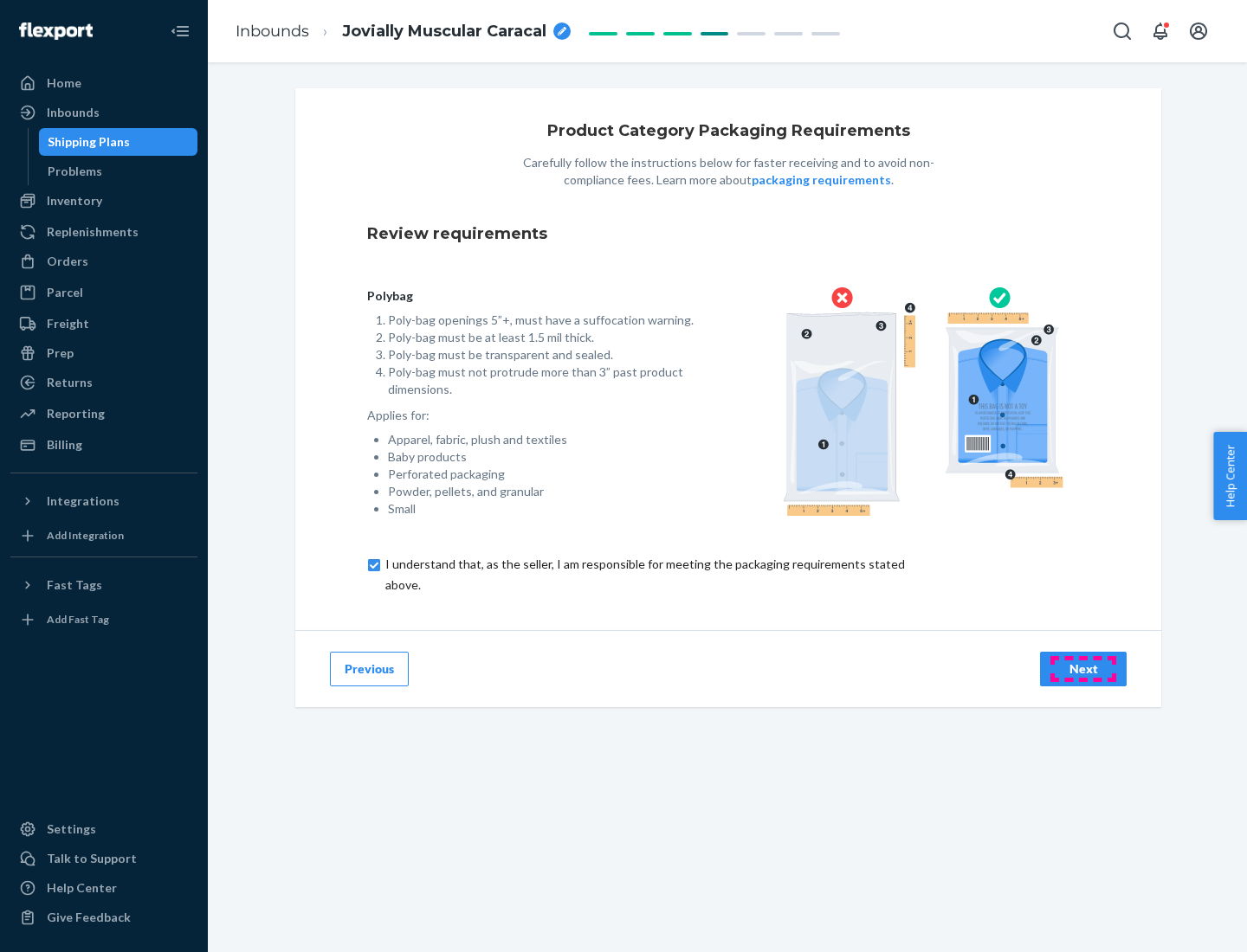
click at [1083, 668] on div "Next" at bounding box center [1082, 668] width 57 height 17
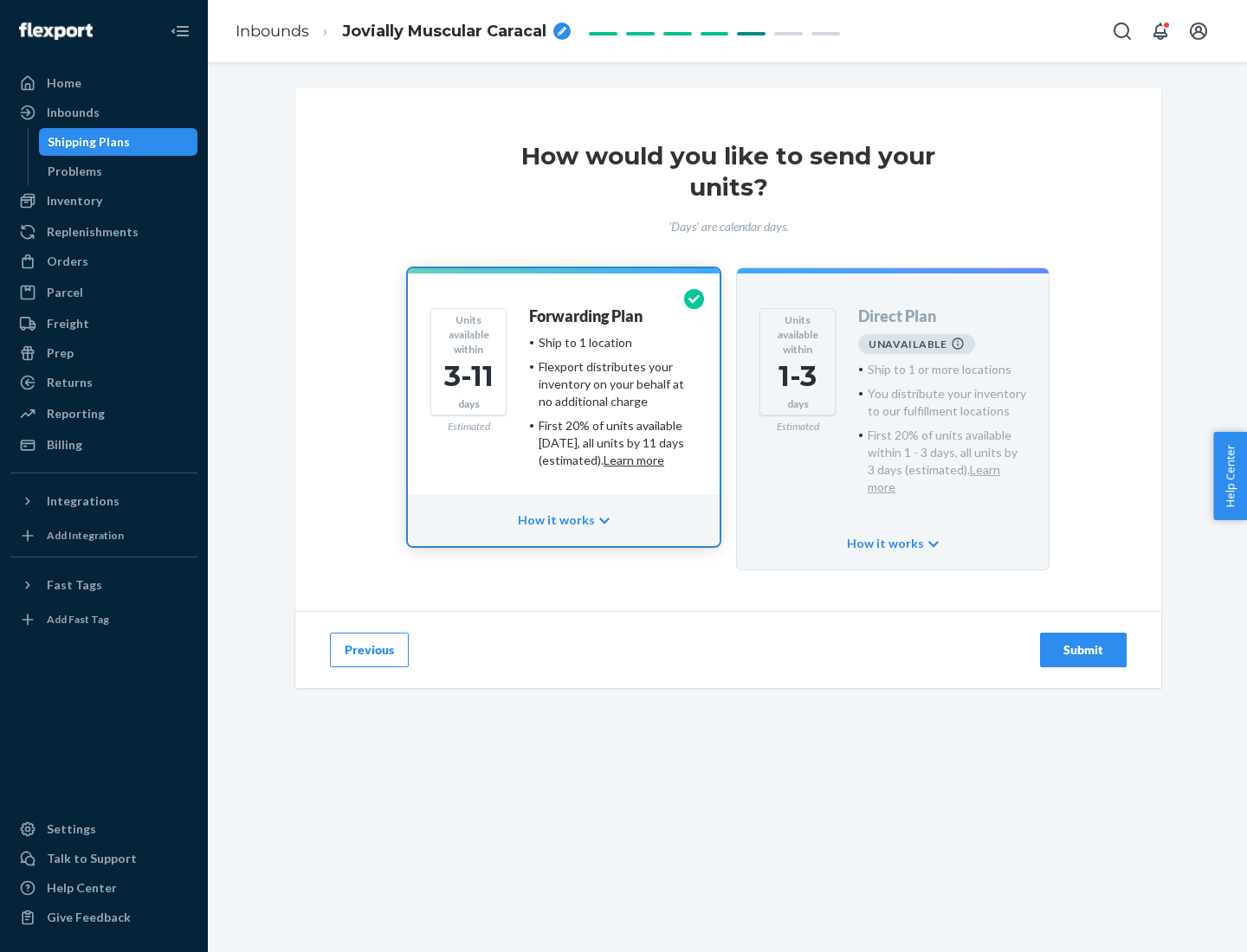
click at [587, 316] on h4 "Forwarding Plan" at bounding box center [586, 316] width 114 height 17
click at [1083, 641] on div "Submit" at bounding box center [1082, 649] width 57 height 17
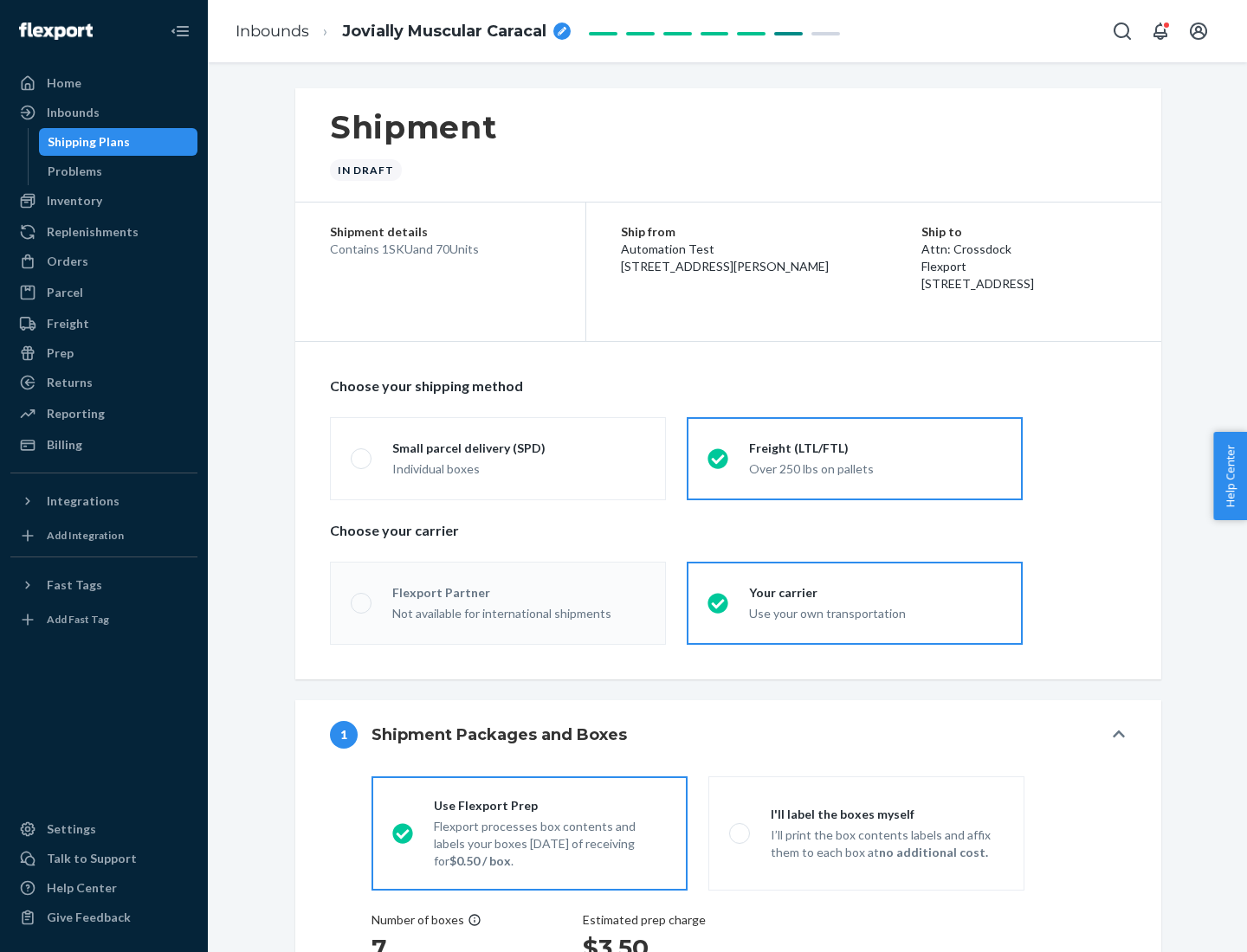
radio input "true"
radio input "false"
radio input "true"
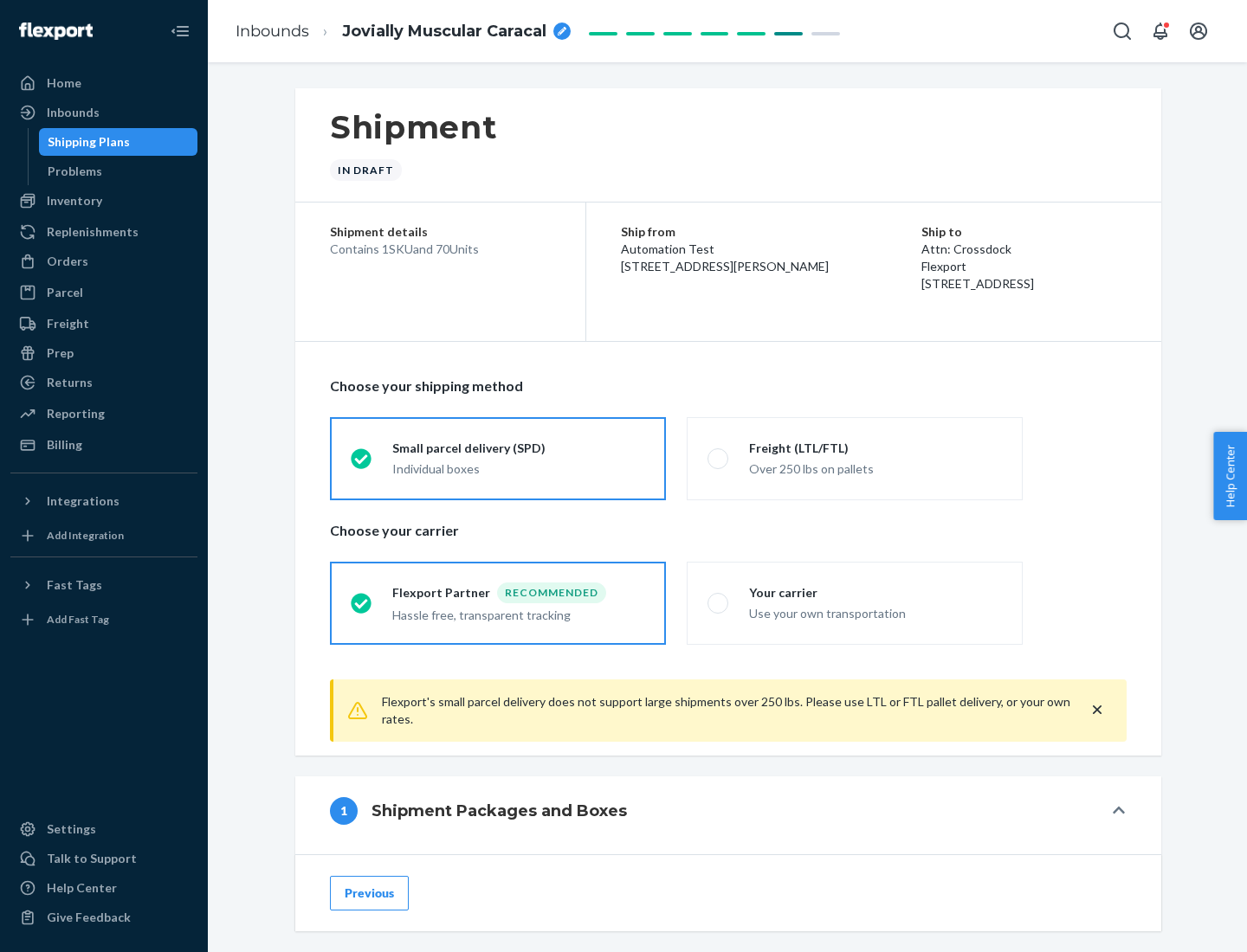
click at [519, 467] on div "Individual boxes" at bounding box center [519, 469] width 253 height 17
click at [362, 464] on input "Small parcel delivery (SPD) Individual boxes" at bounding box center [356, 458] width 11 height 11
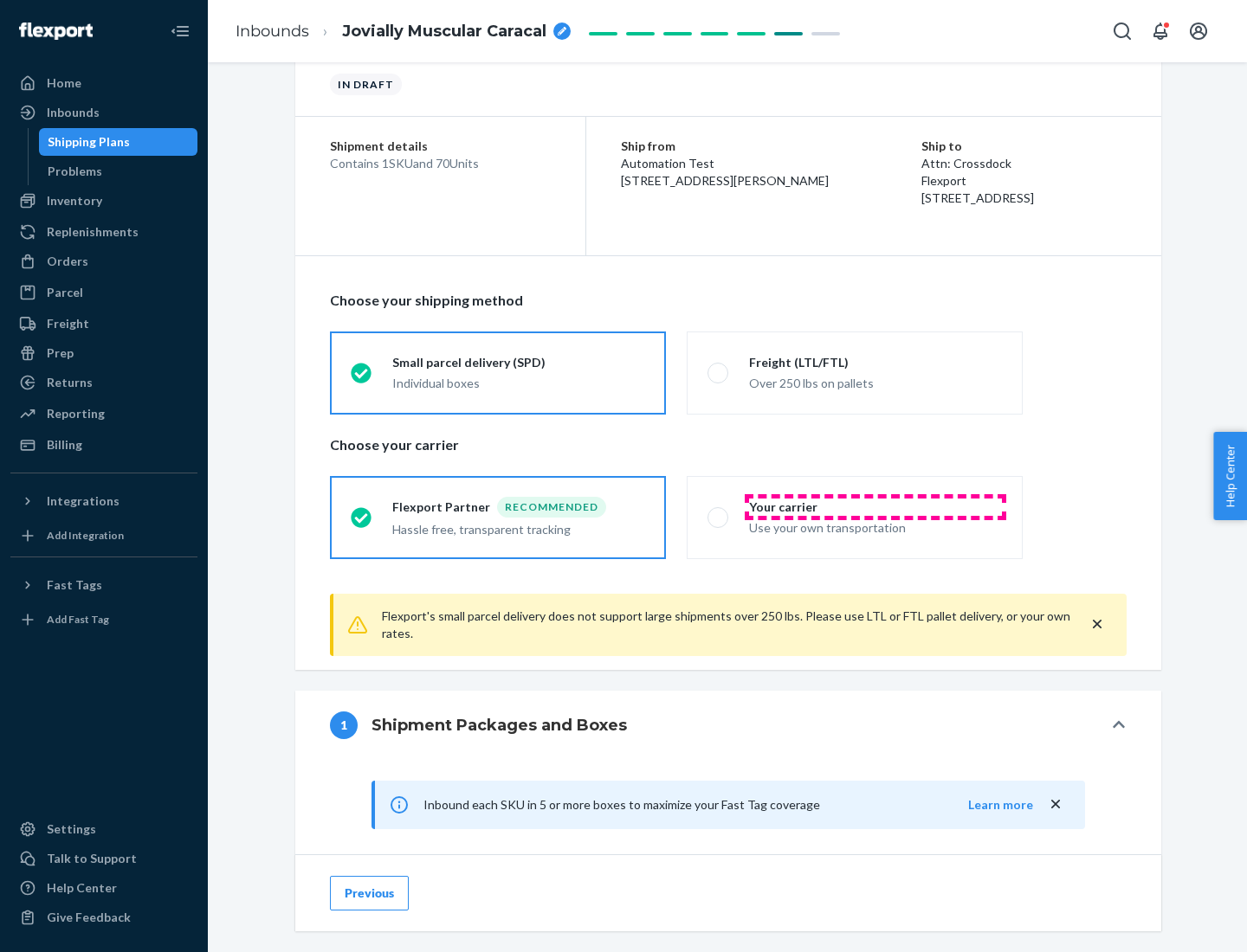
click at [875, 506] on div "Your carrier" at bounding box center [875, 506] width 253 height 17
click at [718, 511] on input "Your carrier Use your own transportation" at bounding box center [712, 516] width 11 height 11
radio input "true"
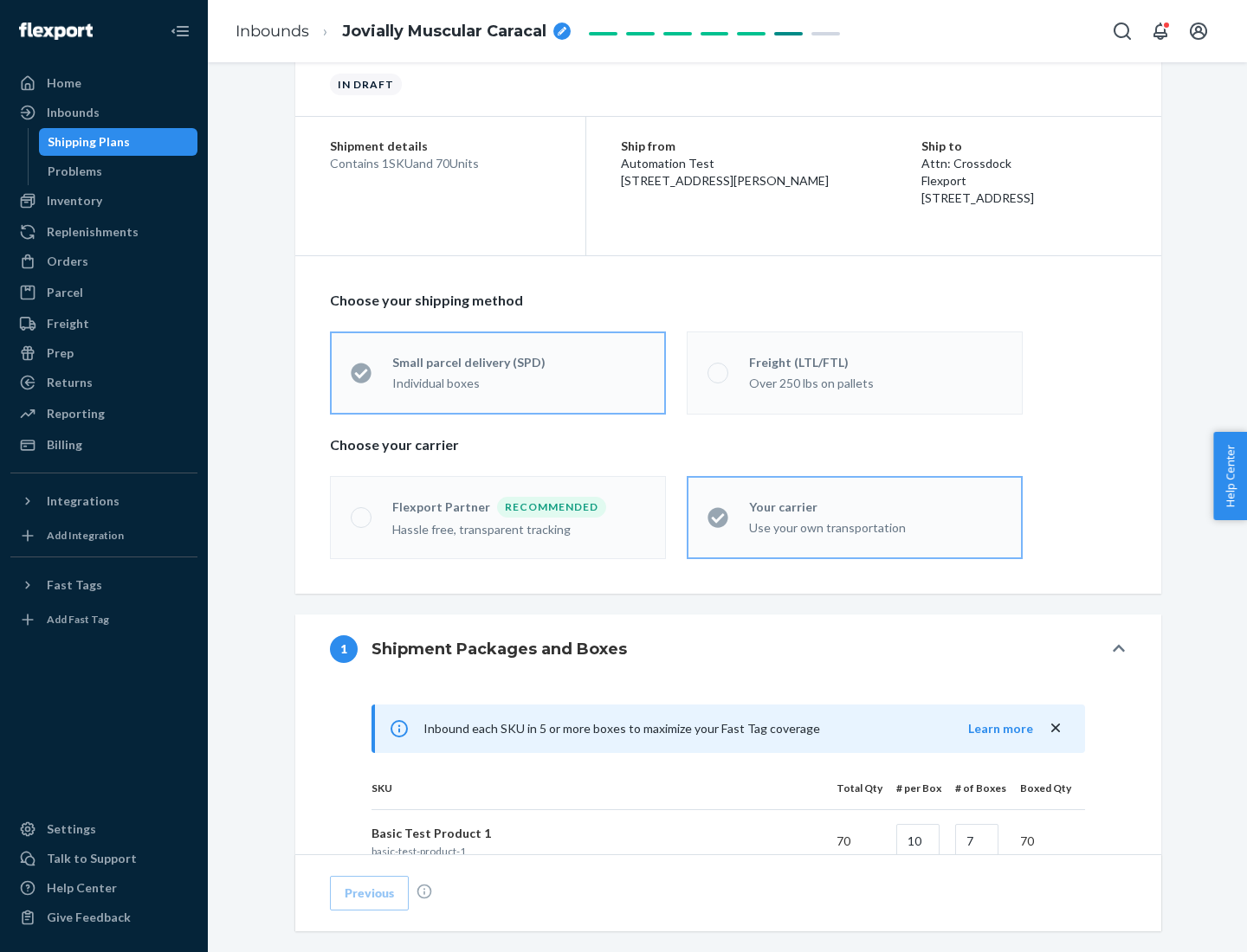
radio input "false"
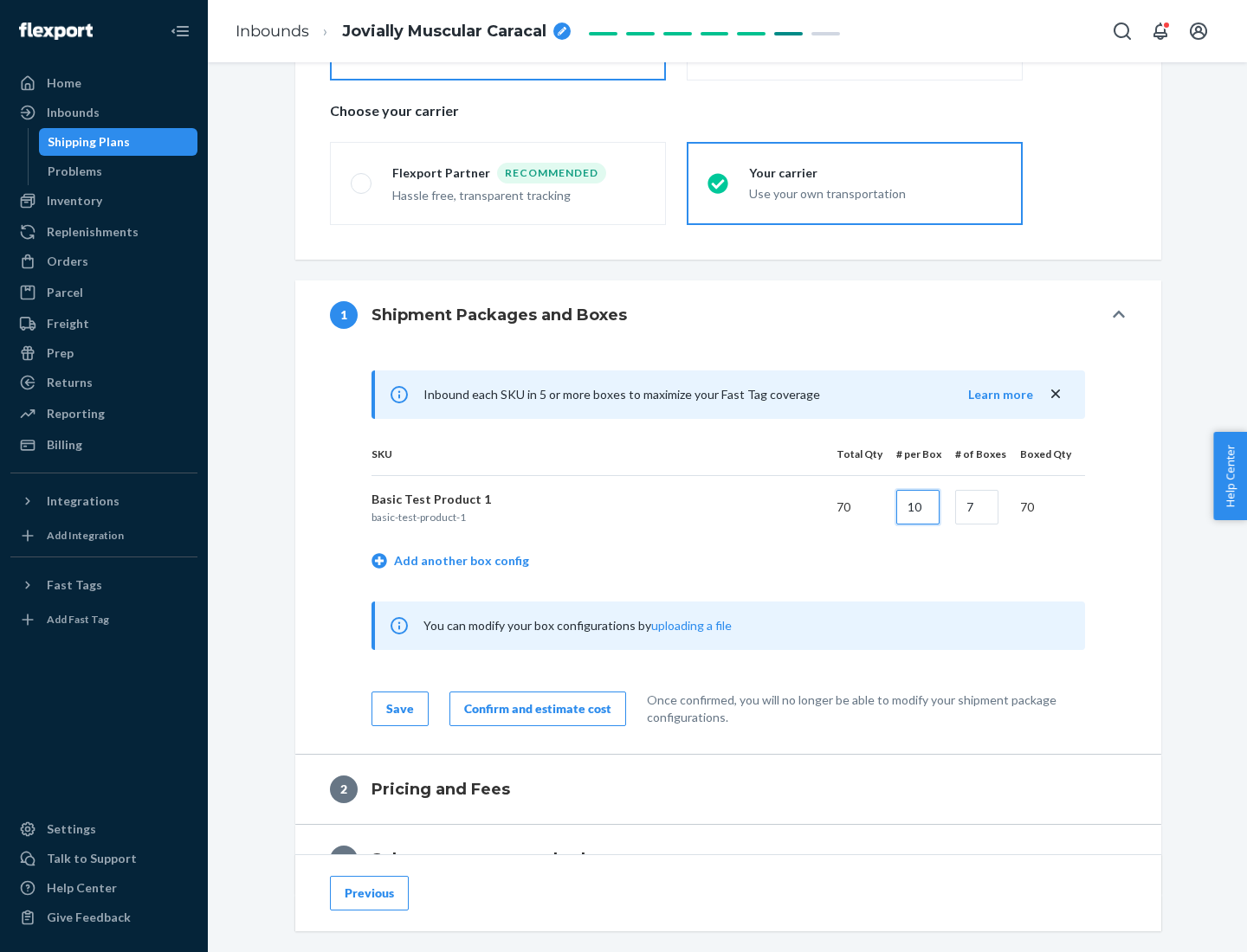
type input "10"
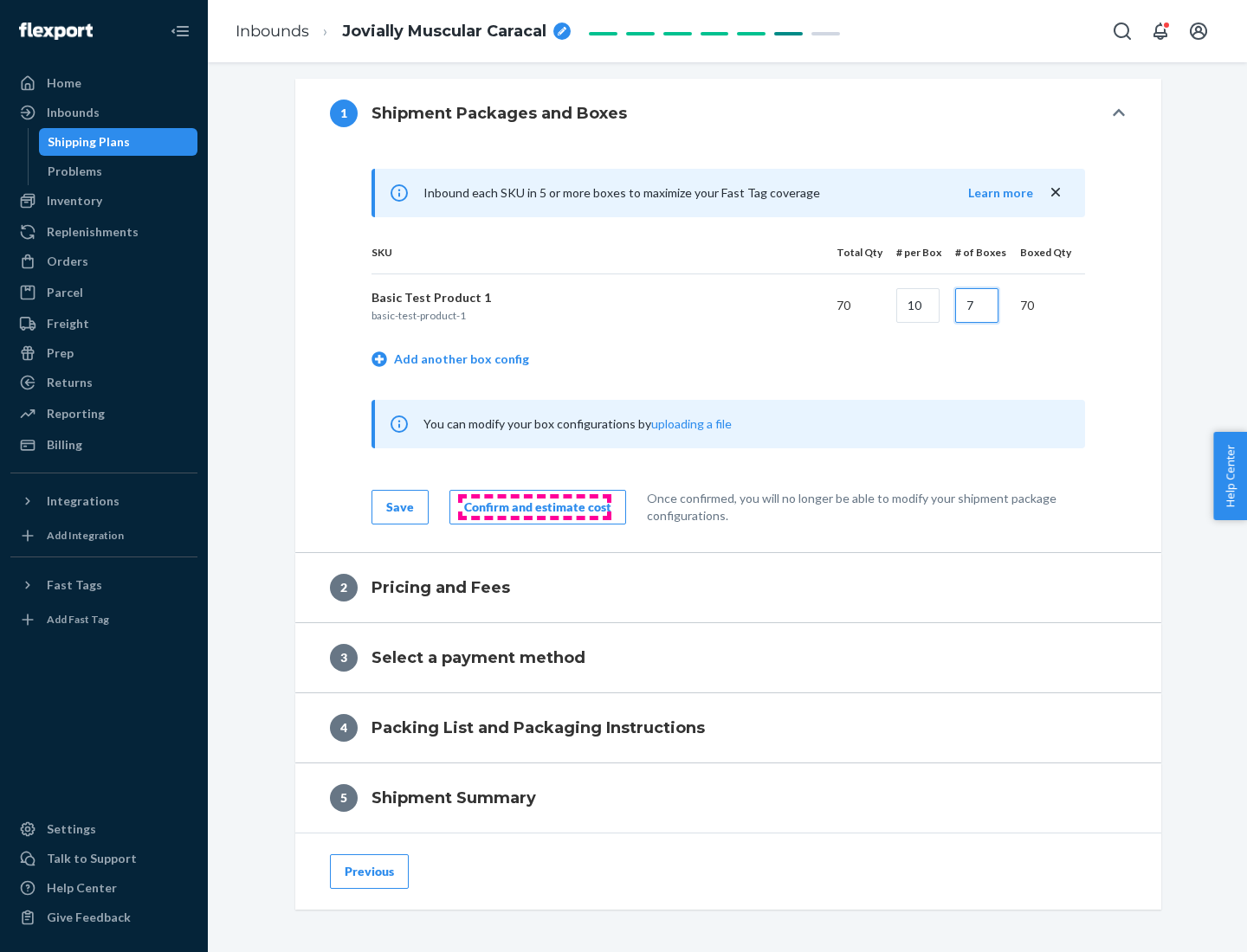
type input "7"
click at [535, 506] on div "Confirm and estimate cost" at bounding box center [537, 506] width 147 height 17
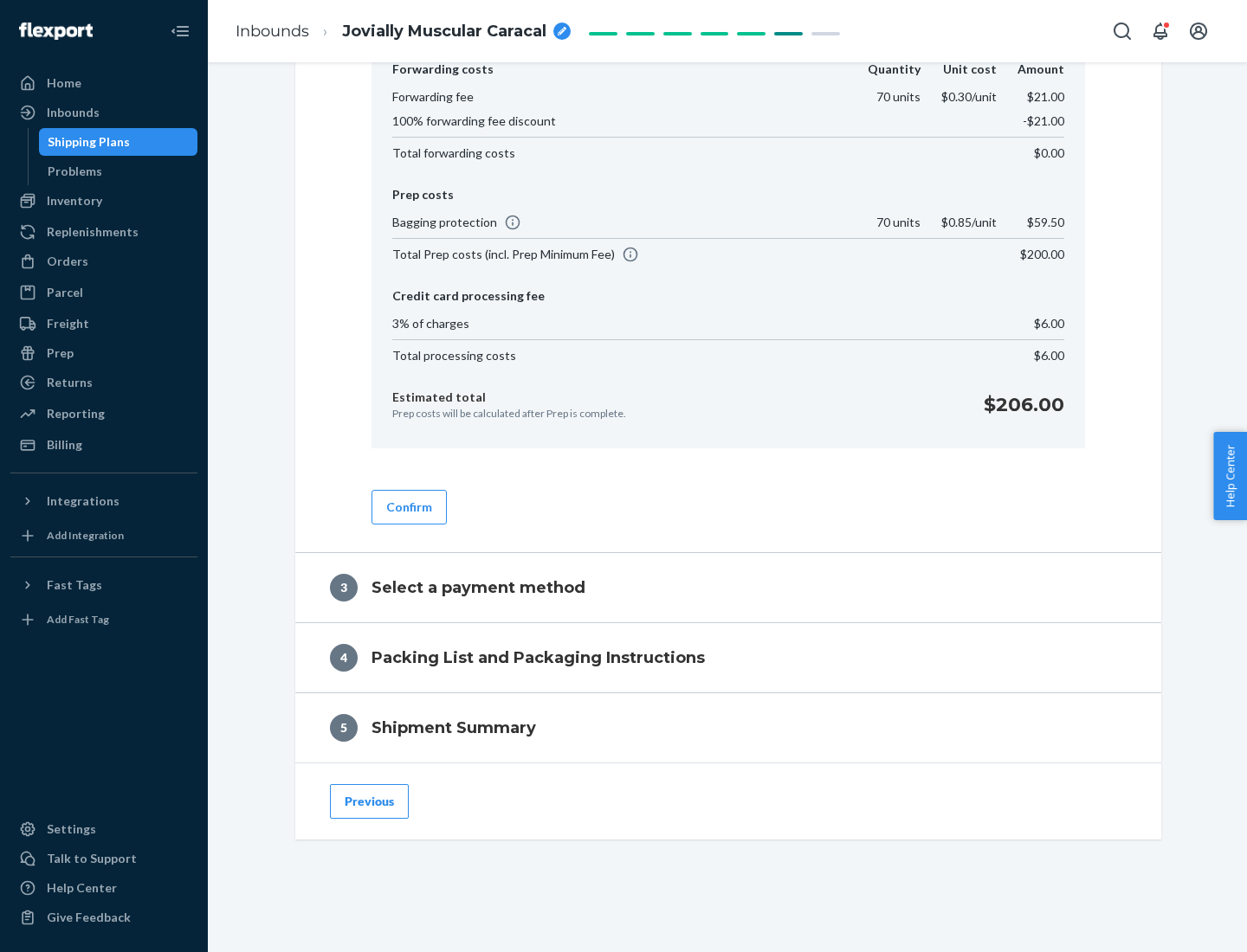
click at [408, 506] on button "Confirm" at bounding box center [409, 506] width 75 height 35
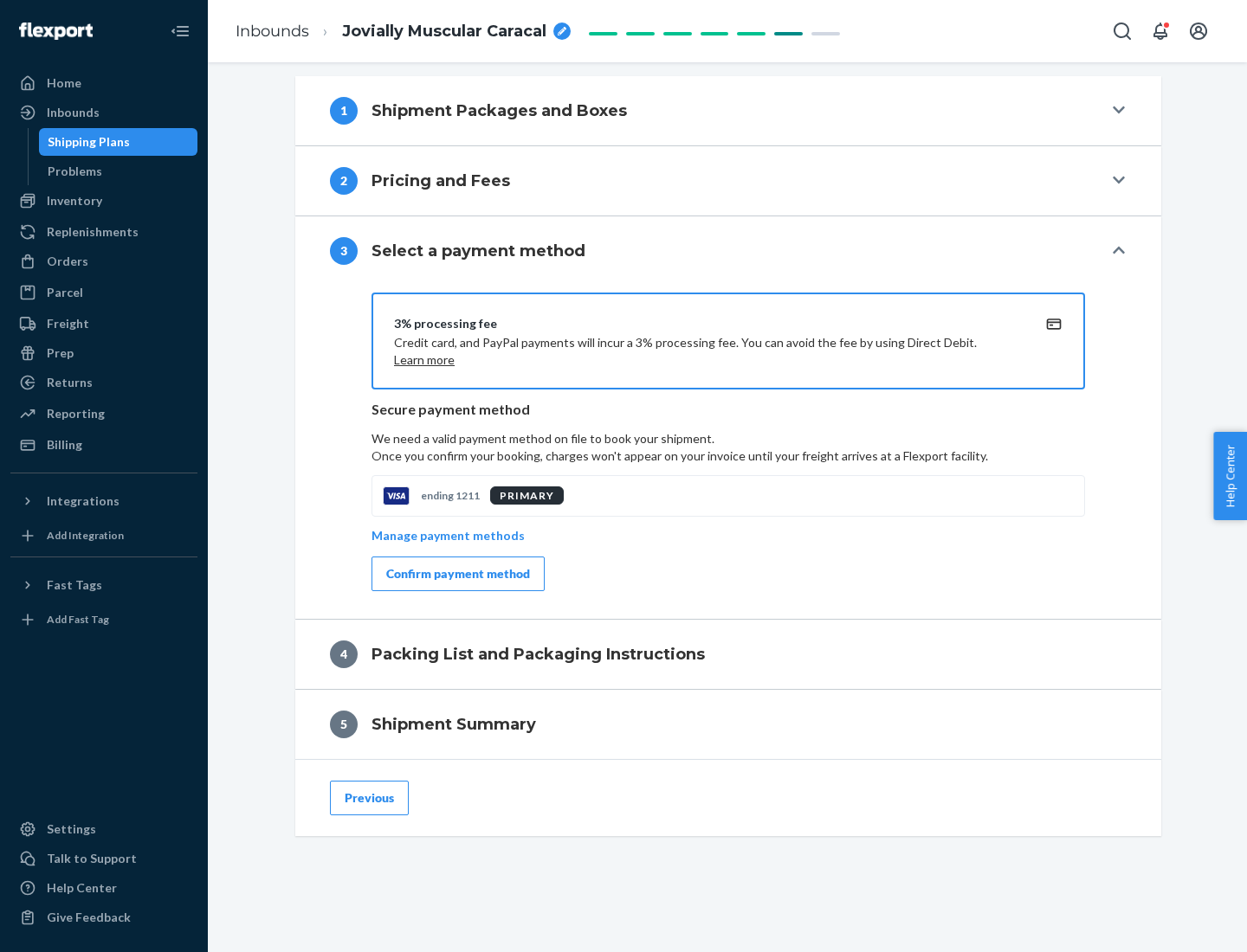
scroll to position [624, 0]
click at [457, 573] on div "Confirm payment method" at bounding box center [458, 573] width 144 height 17
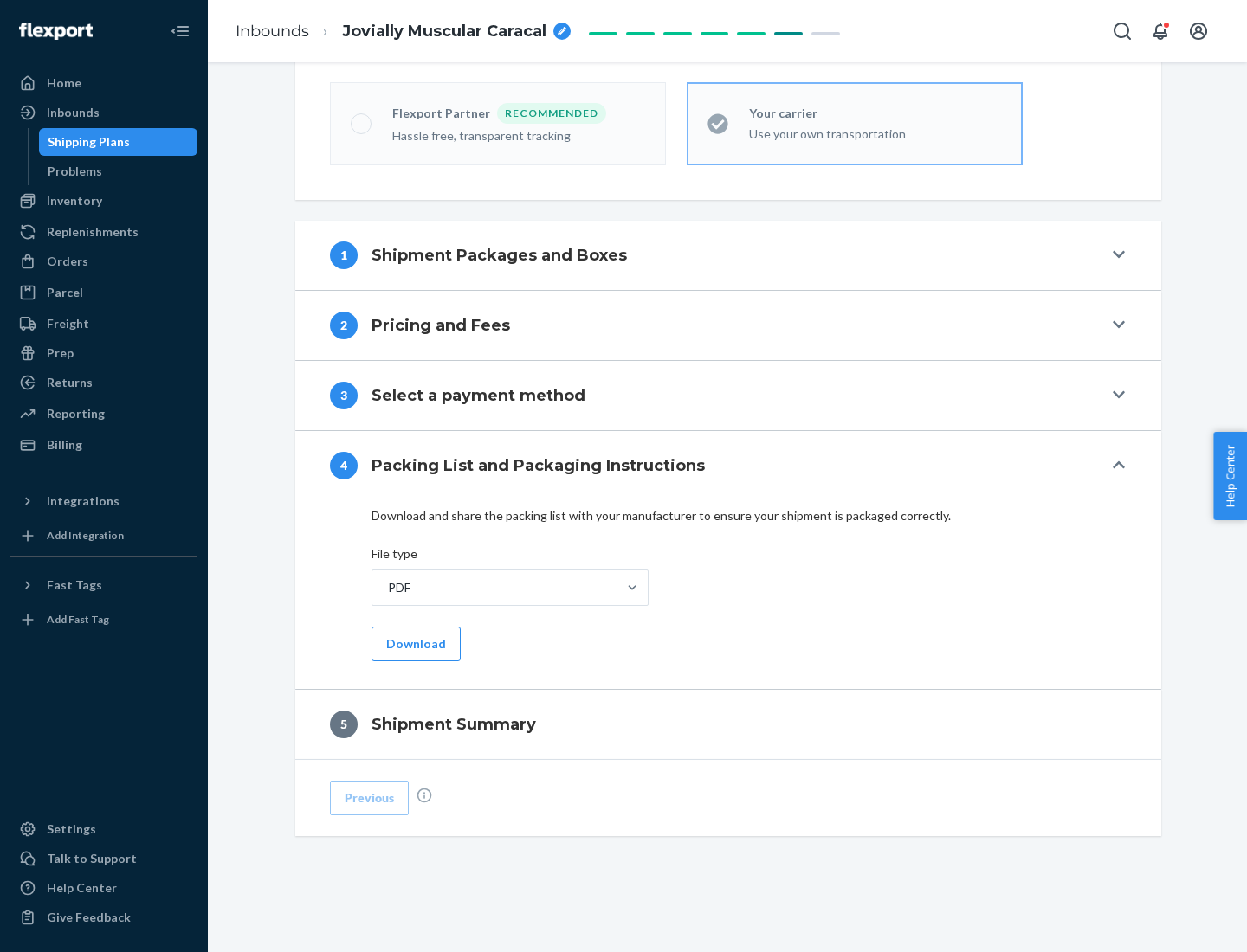
scroll to position [479, 0]
click at [414, 643] on button "Download" at bounding box center [416, 643] width 89 height 35
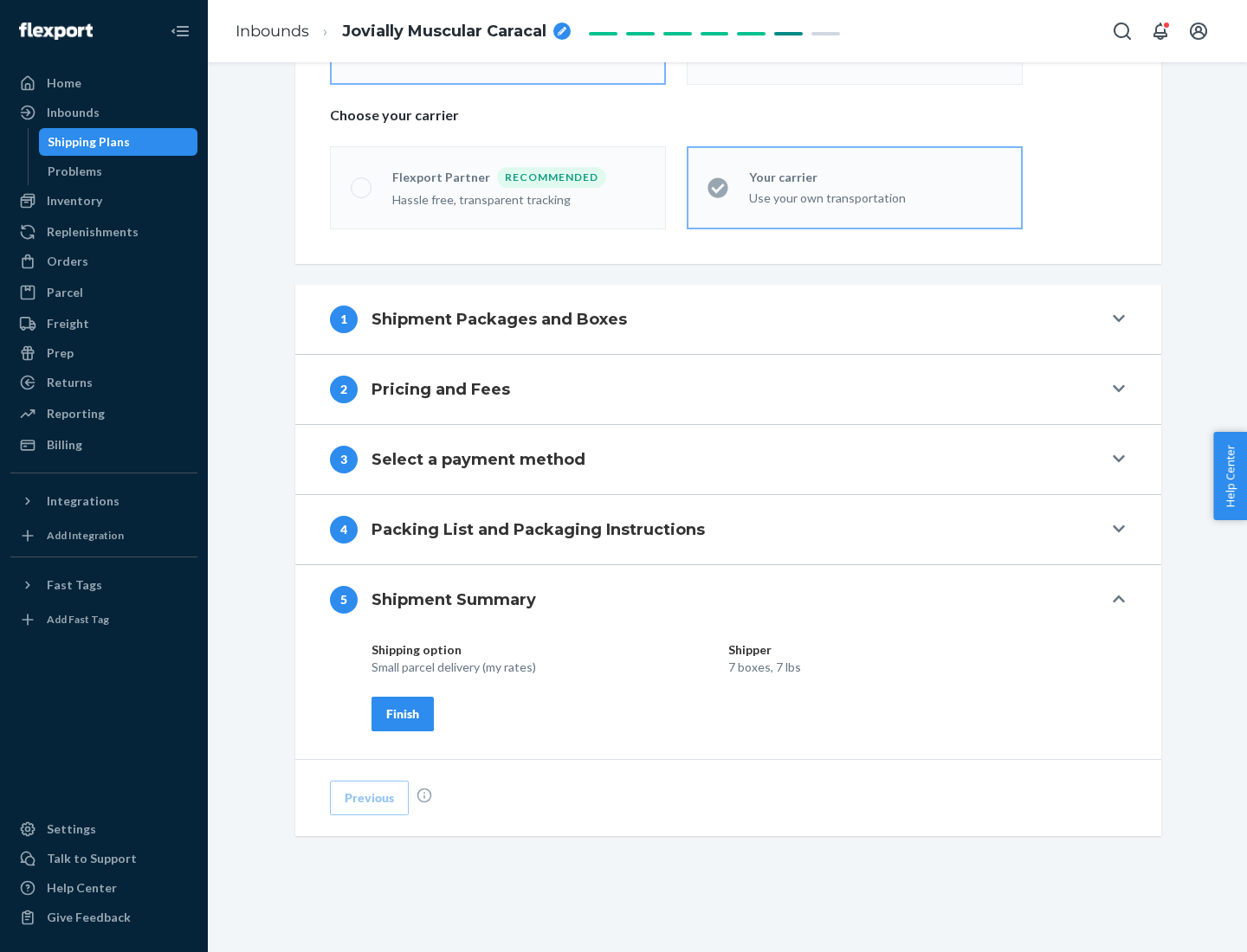
scroll to position [416, 0]
